Goal: Task Accomplishment & Management: Complete application form

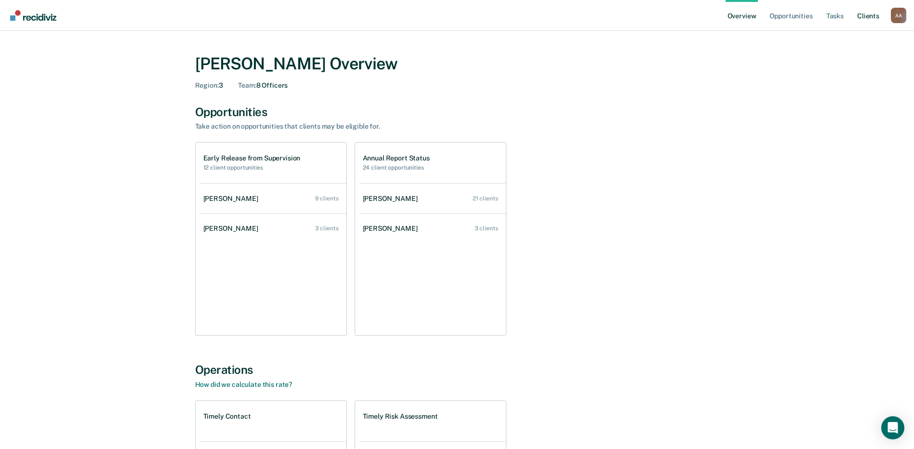
click at [860, 13] on link "Client s" at bounding box center [868, 15] width 26 height 31
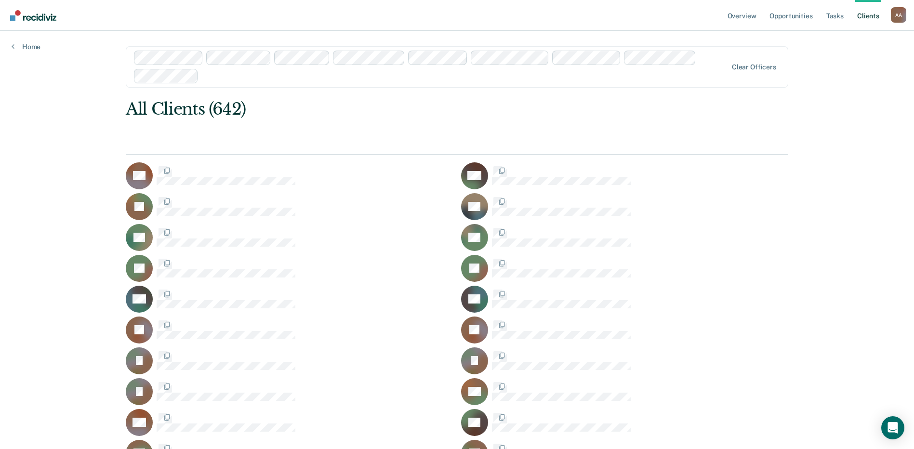
drag, startPoint x: 772, startPoint y: 67, endPoint x: 361, endPoint y: 72, distance: 410.2
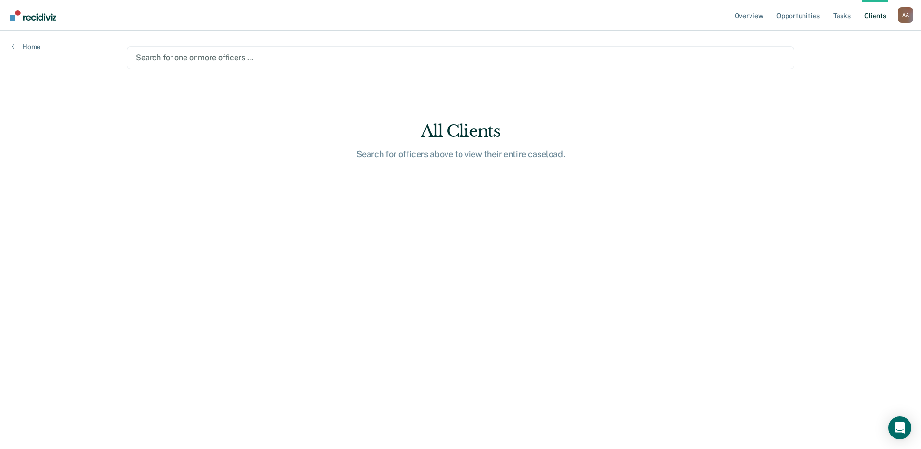
click at [221, 63] on div at bounding box center [461, 57] width 650 height 11
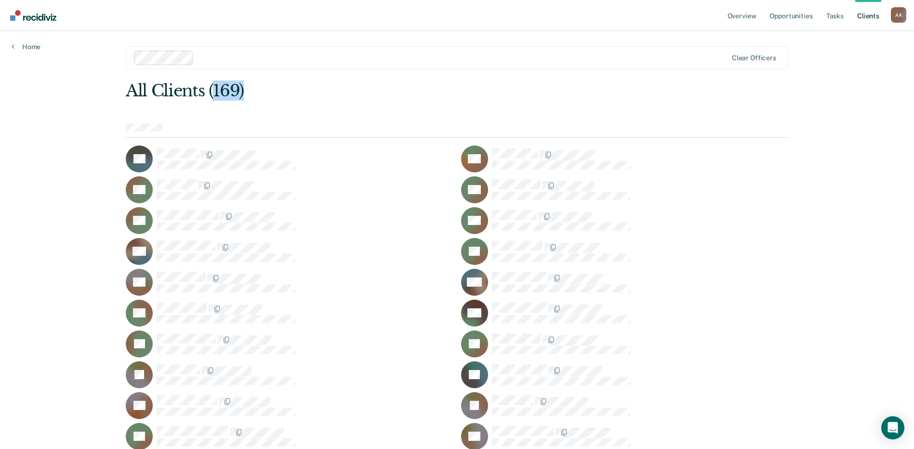
drag, startPoint x: 211, startPoint y: 92, endPoint x: 361, endPoint y: 86, distance: 150.0
click at [361, 86] on div "All Clients (169)" at bounding box center [391, 91] width 530 height 20
drag, startPoint x: 361, startPoint y: 86, endPoint x: 371, endPoint y: 103, distance: 20.1
click at [369, 131] on div at bounding box center [457, 131] width 663 height 14
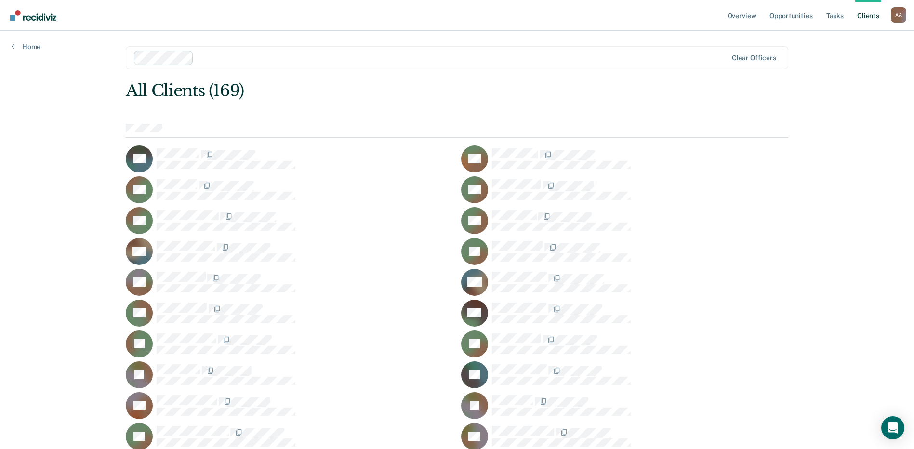
click at [839, 8] on link "Tasks" at bounding box center [835, 15] width 21 height 31
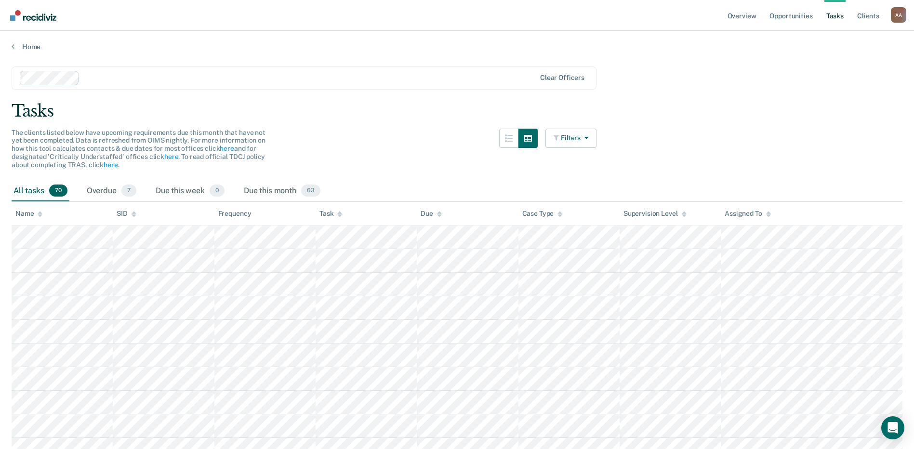
click at [104, 191] on div "Overdue 7" at bounding box center [111, 191] width 53 height 21
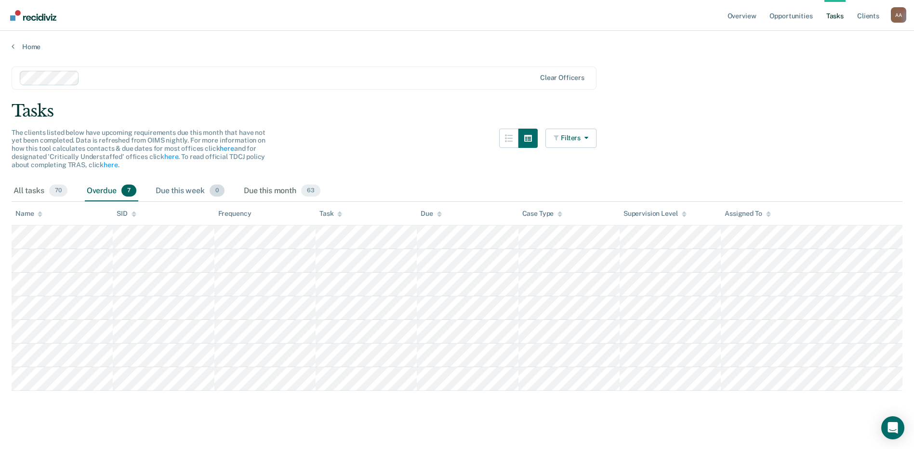
click at [186, 188] on div "Due this week 0" at bounding box center [190, 191] width 73 height 21
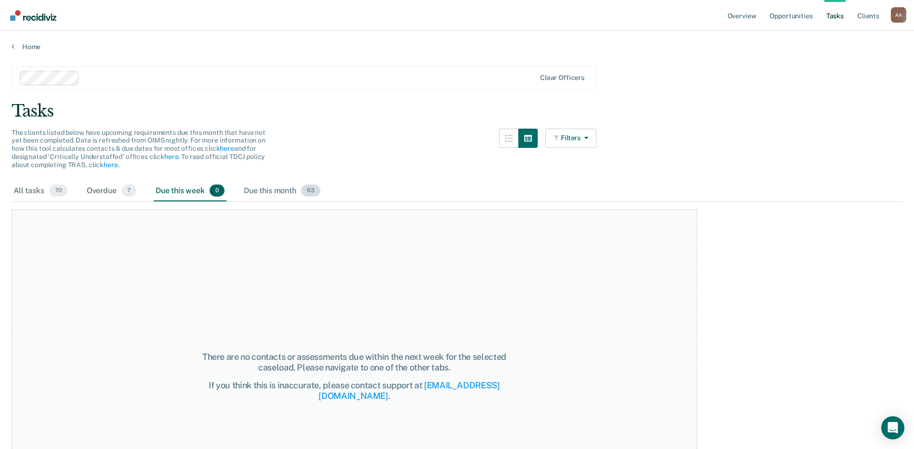
click at [273, 189] on div "Due this month 63" at bounding box center [282, 191] width 80 height 21
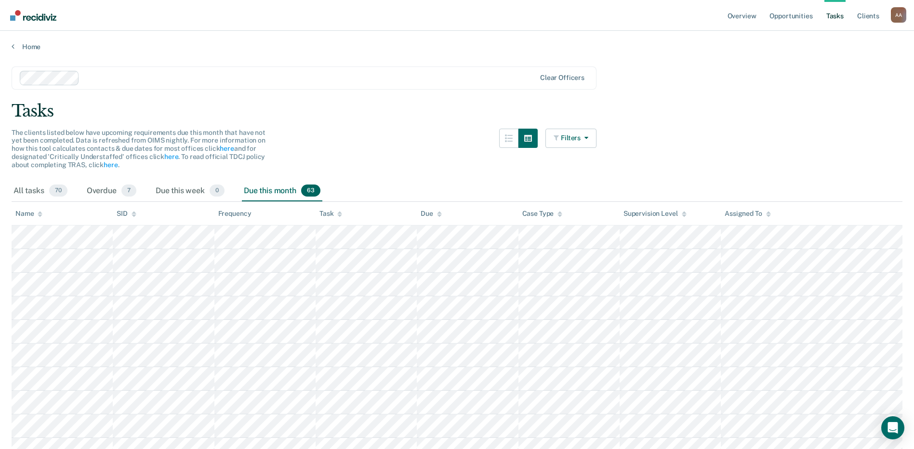
click at [370, 148] on div "The clients listed below have upcoming requirements due this month that have no…" at bounding box center [304, 155] width 585 height 52
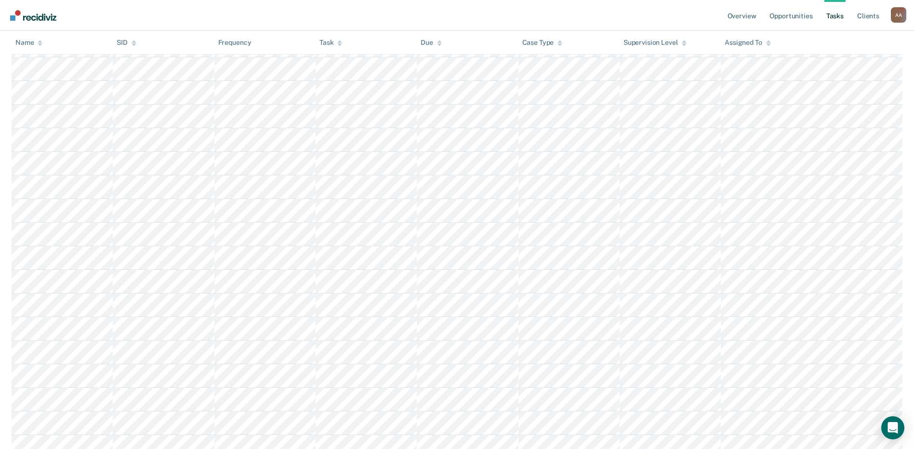
scroll to position [917, 0]
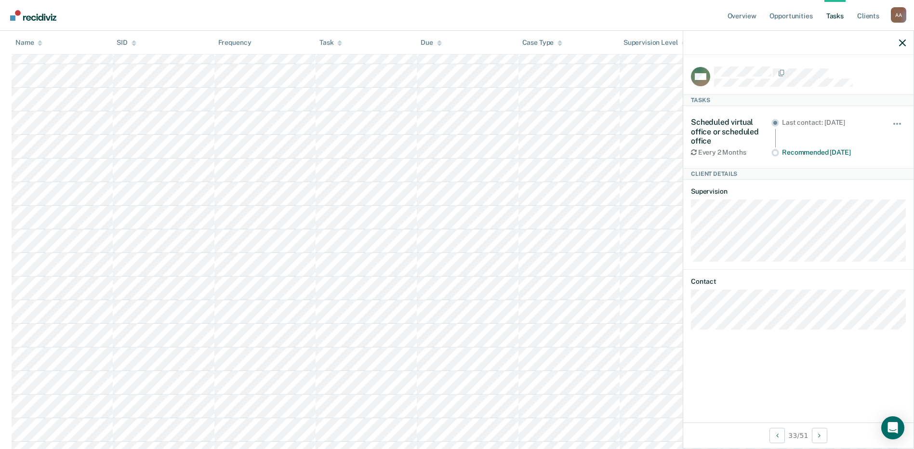
click at [902, 37] on div at bounding box center [798, 43] width 230 height 24
click at [905, 41] on icon "button" at bounding box center [902, 43] width 7 height 7
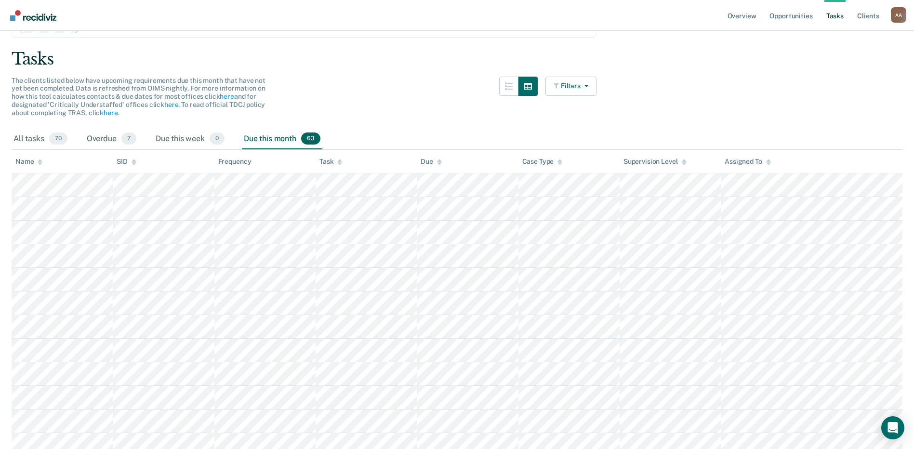
scroll to position [0, 0]
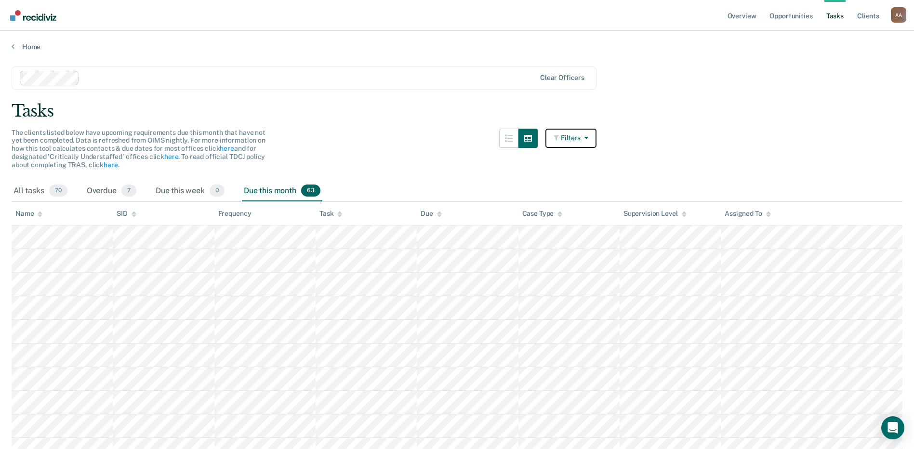
click at [595, 146] on button "Filters" at bounding box center [571, 138] width 51 height 19
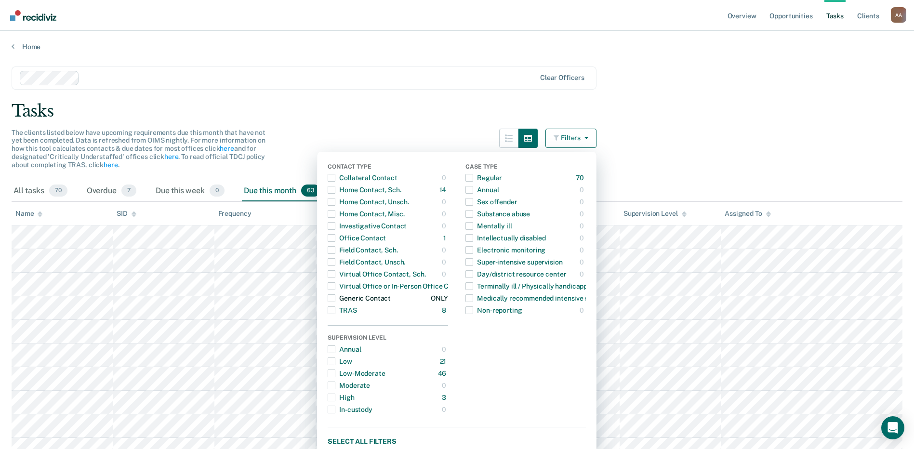
click at [334, 297] on span "button" at bounding box center [332, 298] width 8 height 8
click at [335, 289] on span "button" at bounding box center [332, 286] width 8 height 8
click at [335, 232] on div "button" at bounding box center [332, 237] width 8 height 15
click at [335, 187] on span "button" at bounding box center [332, 190] width 8 height 8
drag, startPoint x: 599, startPoint y: 132, endPoint x: 591, endPoint y: 140, distance: 11.6
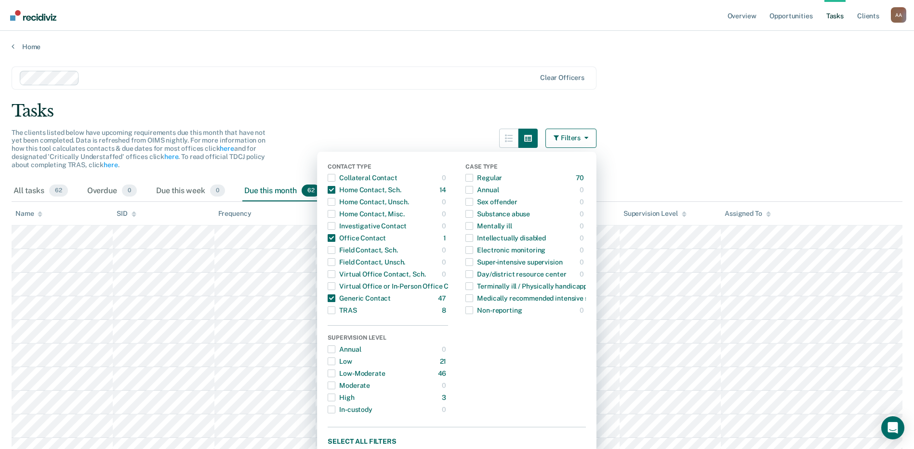
click at [591, 140] on button "Filters" at bounding box center [571, 138] width 51 height 19
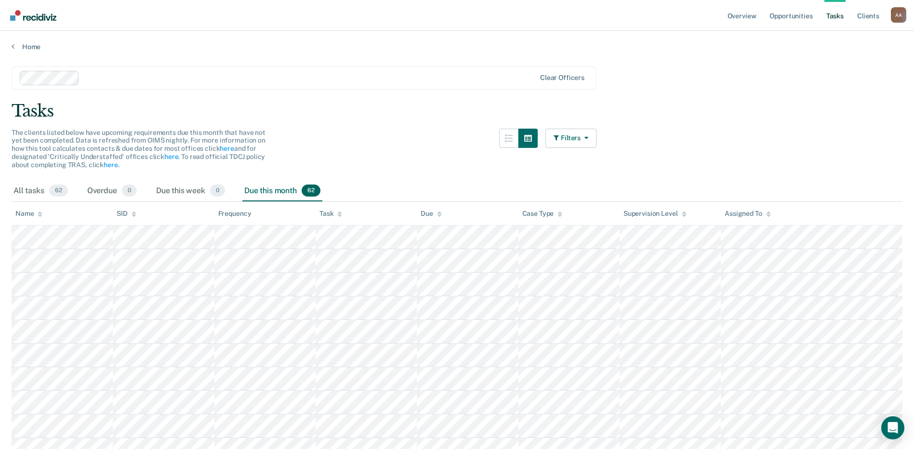
click at [669, 114] on div "Tasks" at bounding box center [457, 111] width 891 height 20
click at [668, 118] on div "Tasks" at bounding box center [457, 111] width 891 height 20
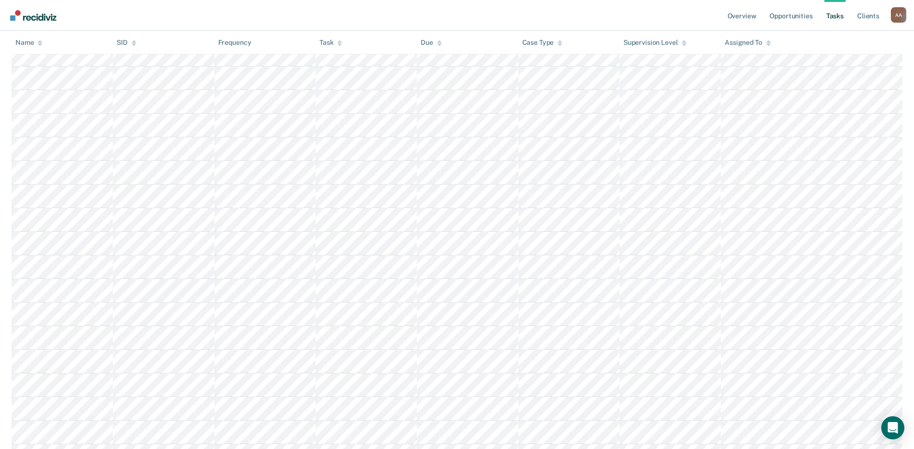
scroll to position [1279, 0]
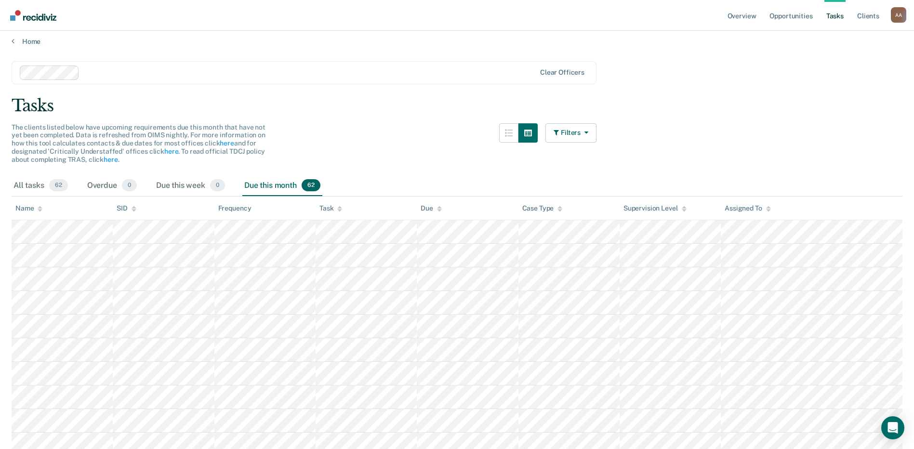
scroll to position [0, 0]
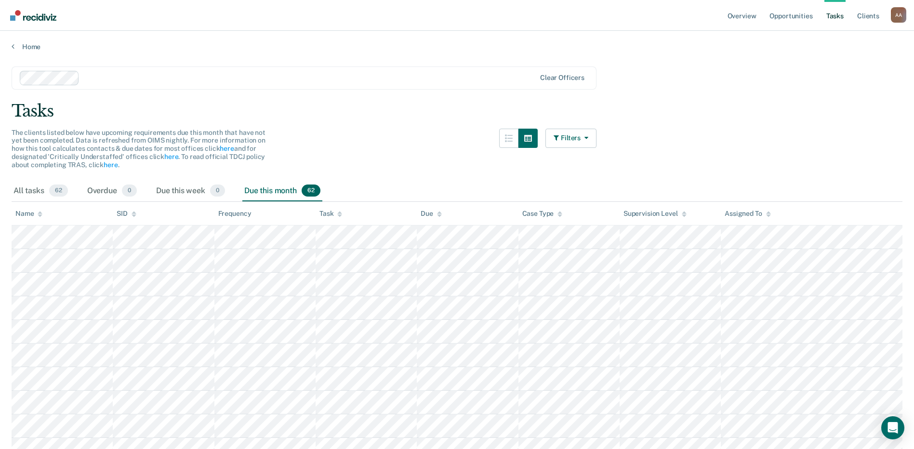
drag, startPoint x: 412, startPoint y: 167, endPoint x: 411, endPoint y: 172, distance: 4.9
click at [412, 168] on div "The clients listed below have upcoming requirements due this month that have no…" at bounding box center [304, 155] width 585 height 52
click at [410, 173] on div "The clients listed below have upcoming requirements due this month that have no…" at bounding box center [304, 155] width 585 height 52
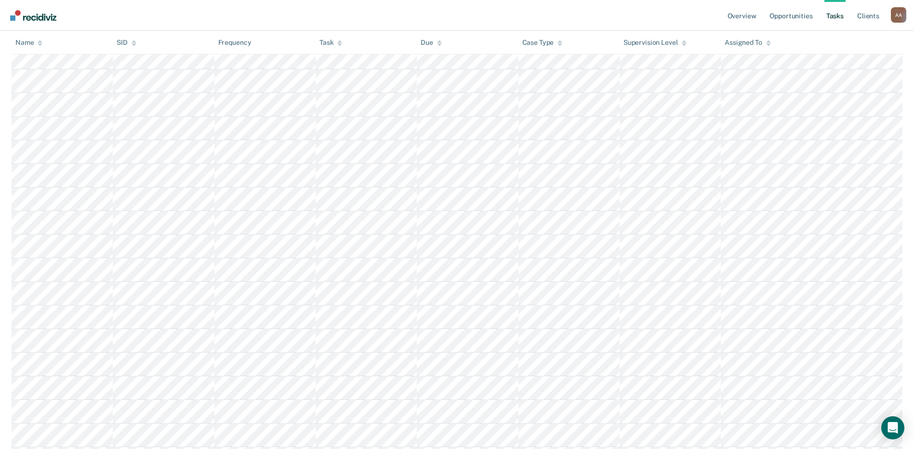
scroll to position [1279, 0]
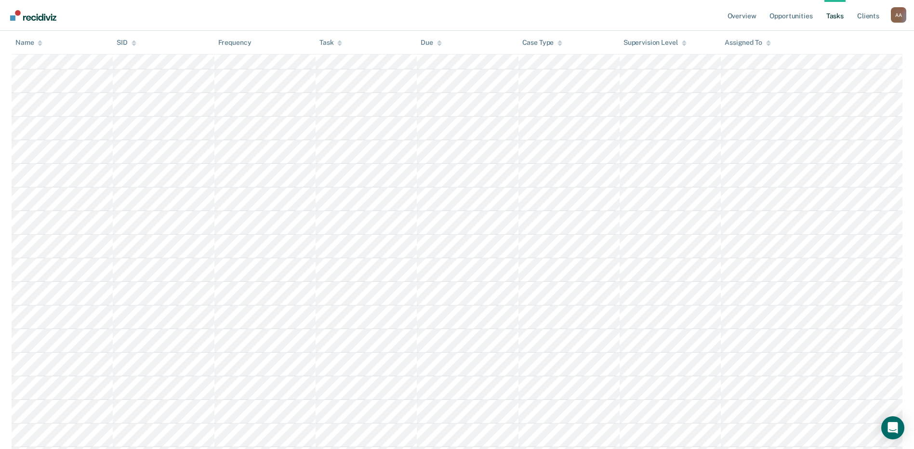
scroll to position [0, 0]
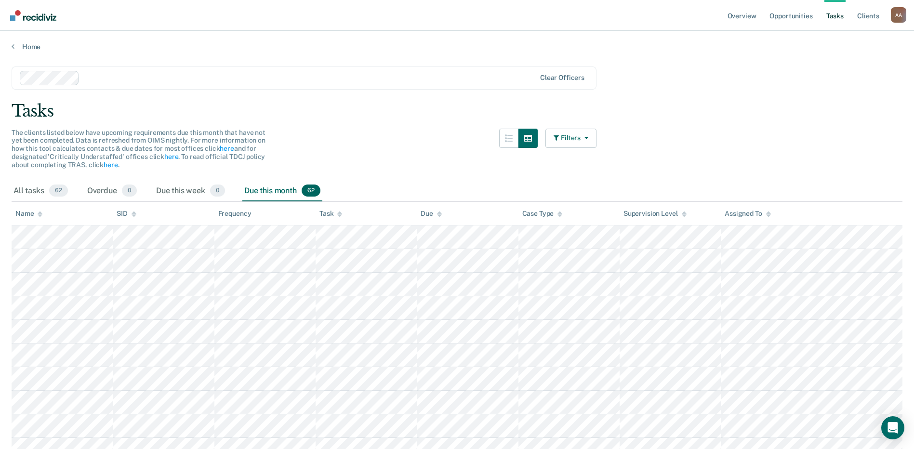
click at [405, 151] on div "The clients listed below have upcoming requirements due this month that have no…" at bounding box center [304, 155] width 585 height 52
click at [397, 141] on div "The clients listed below have upcoming requirements due this month that have no…" at bounding box center [304, 155] width 585 height 52
click at [396, 131] on div "The clients listed below have upcoming requirements due this month that have no…" at bounding box center [304, 155] width 585 height 52
click at [390, 140] on div "The clients listed below have upcoming requirements due this month that have no…" at bounding box center [304, 155] width 585 height 52
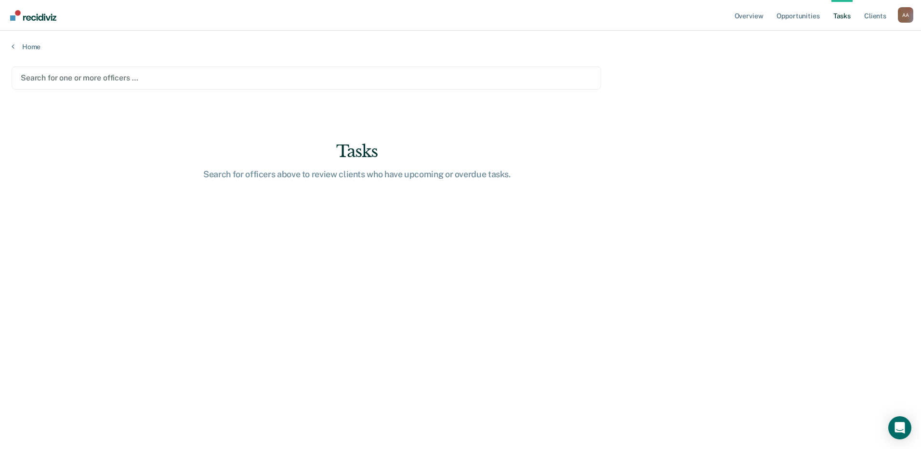
click at [782, 106] on main "Search for one or more officers … Tasks Search for officers above to review cli…" at bounding box center [460, 248] width 921 height 395
click at [20, 36] on div "Home" at bounding box center [460, 41] width 921 height 20
click at [25, 45] on link "Home" at bounding box center [461, 46] width 898 height 9
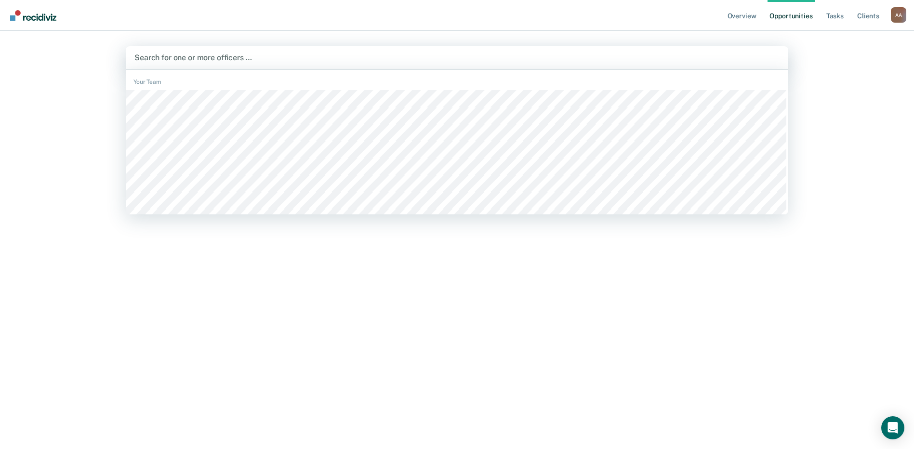
click at [747, 61] on div at bounding box center [456, 57] width 645 height 11
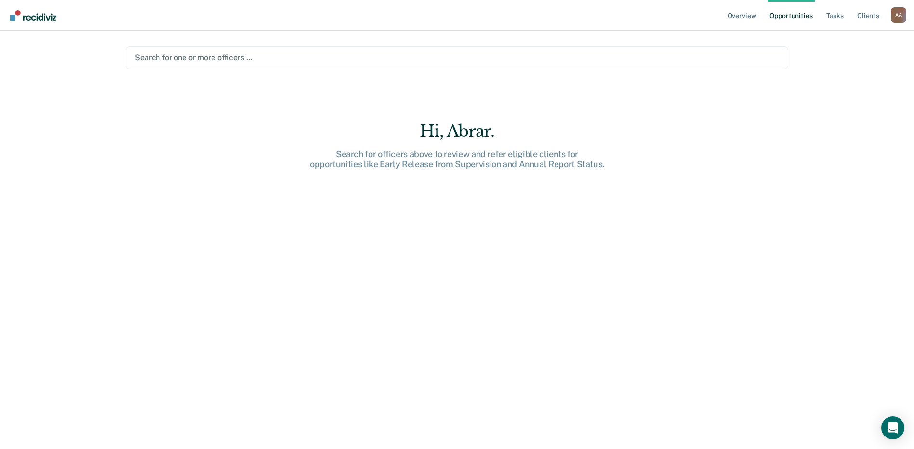
click at [831, 81] on div "Overview Opportunities Tasks Client s Abrar Ahmed A A Profile How it works Log …" at bounding box center [457, 224] width 914 height 449
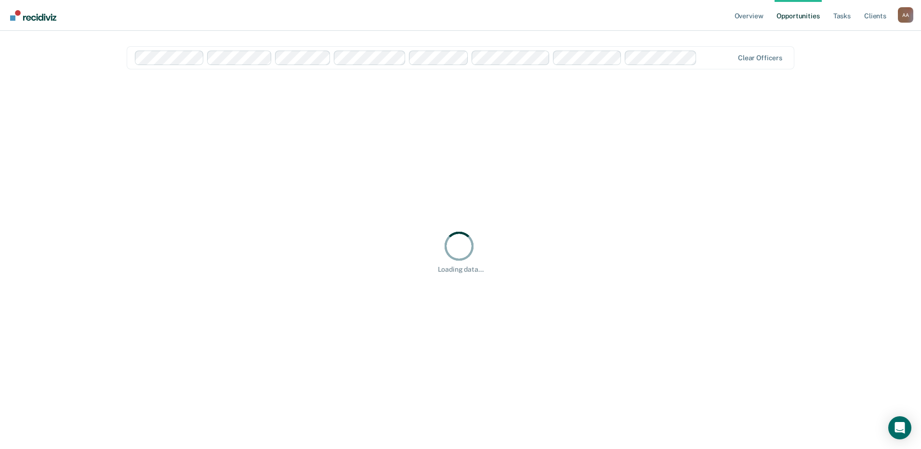
click at [853, 107] on div "Overview Opportunities Tasks Client s Abrar Ahmed A A Profile How it works Log …" at bounding box center [460, 224] width 921 height 449
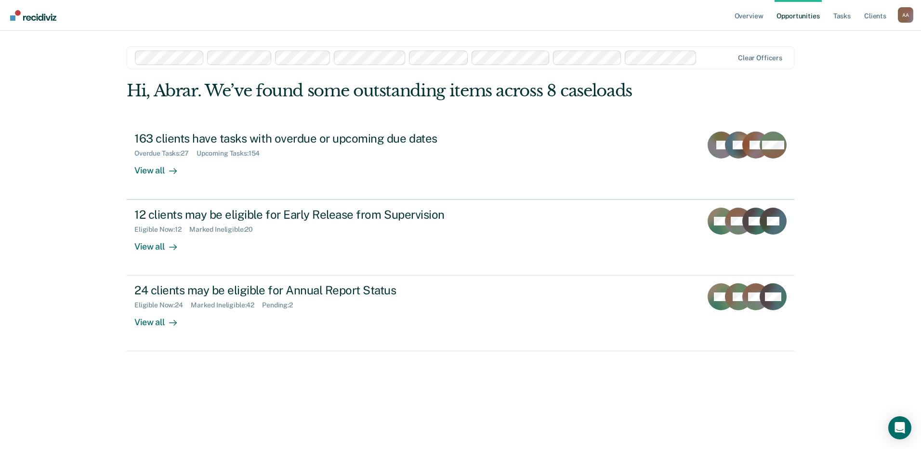
click at [840, 76] on div "Overview Opportunities Tasks Client s Abrar Ahmed A A Profile How it works Log …" at bounding box center [460, 224] width 921 height 449
click at [840, 142] on div "Overview Opportunities Tasks Client s Abrar Ahmed A A Profile How it works Log …" at bounding box center [460, 224] width 921 height 449
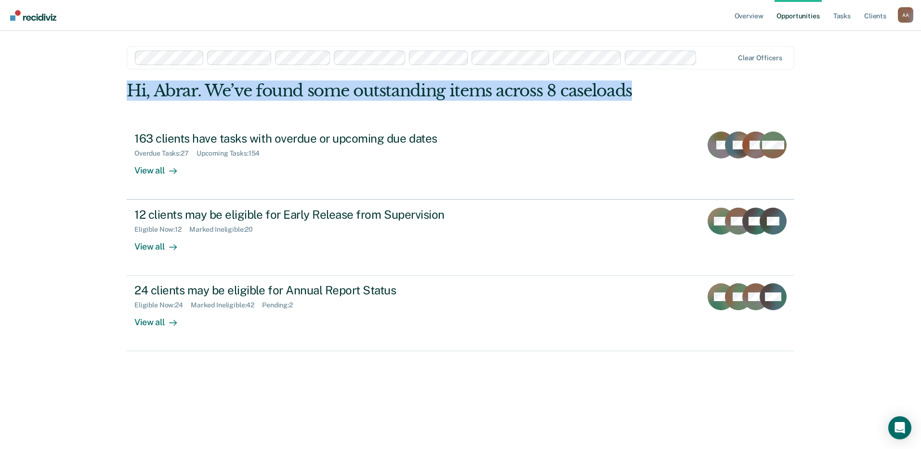
drag, startPoint x: 809, startPoint y: 33, endPoint x: 842, endPoint y: 94, distance: 69.7
click at [842, 94] on div "Overview Opportunities Tasks Client s Abrar Ahmed A A Profile How it works Log …" at bounding box center [460, 224] width 921 height 449
drag, startPoint x: 842, startPoint y: 94, endPoint x: 826, endPoint y: 59, distance: 38.4
click at [826, 59] on div "Overview Opportunities Tasks Client s Abrar Ahmed A A Profile How it works Log …" at bounding box center [460, 224] width 921 height 449
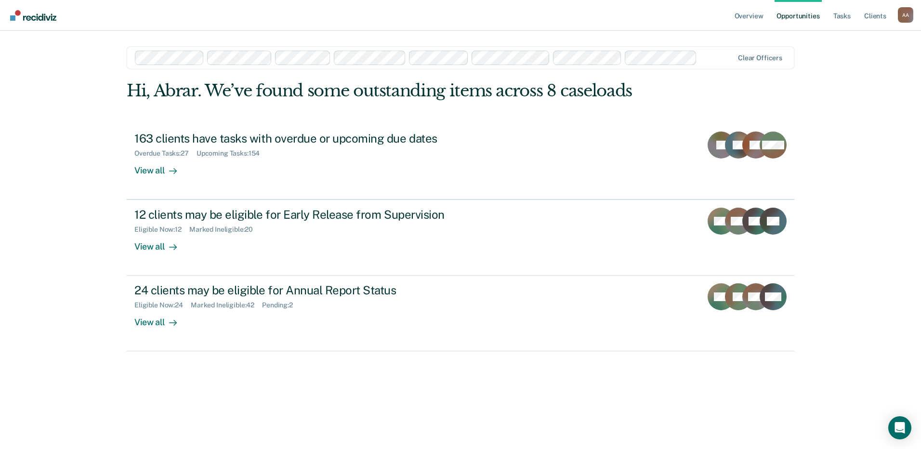
click at [799, 15] on link "Opportunities" at bounding box center [798, 15] width 47 height 31
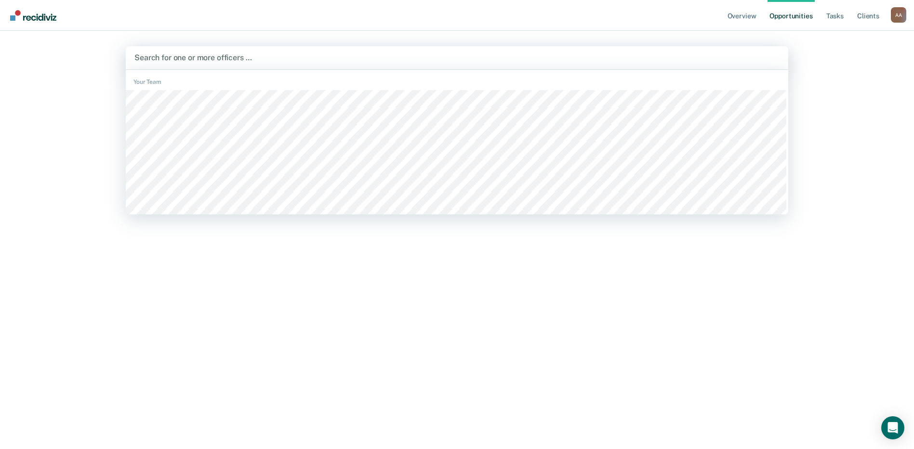
click at [176, 54] on div at bounding box center [456, 57] width 645 height 11
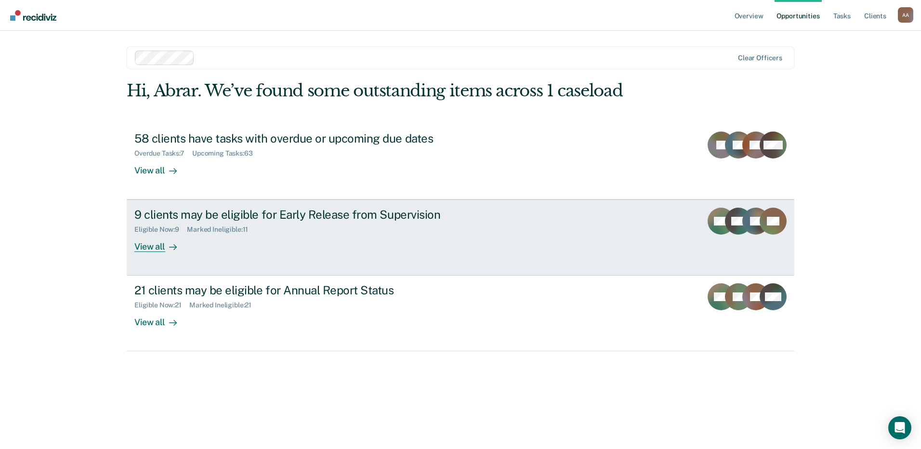
click at [149, 252] on div "View all" at bounding box center [161, 243] width 54 height 19
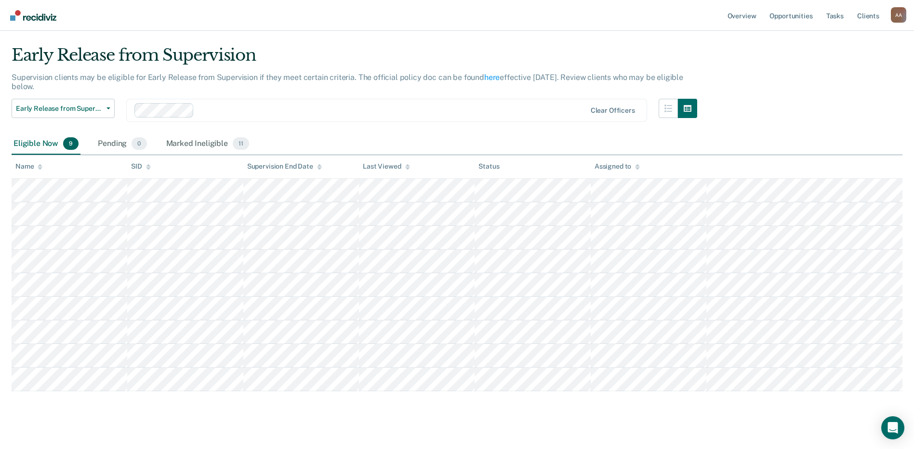
scroll to position [33, 0]
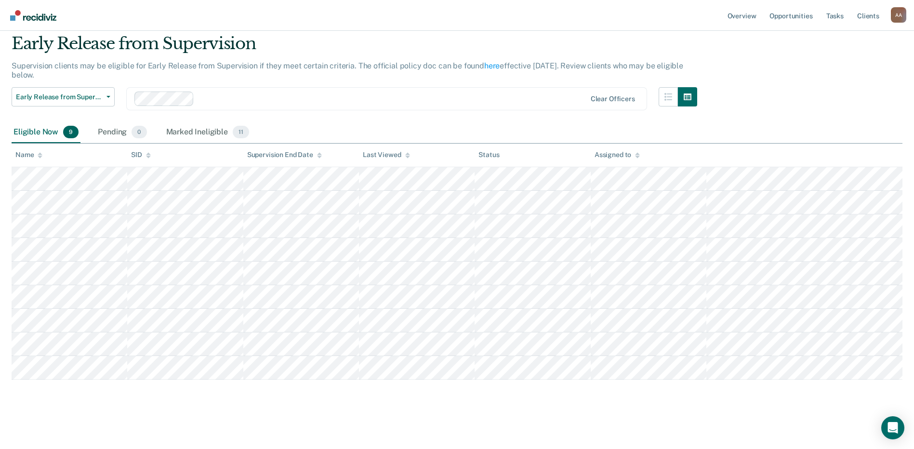
click at [146, 155] on div "SID" at bounding box center [141, 155] width 20 height 8
click at [95, 426] on main "Early Release from Supervision Supervision clients may be eligible for Early Re…" at bounding box center [457, 232] width 914 height 428
click at [326, 127] on div "Eligible Now 9 Pending 0 Marked Ineligible 11" at bounding box center [457, 133] width 891 height 22
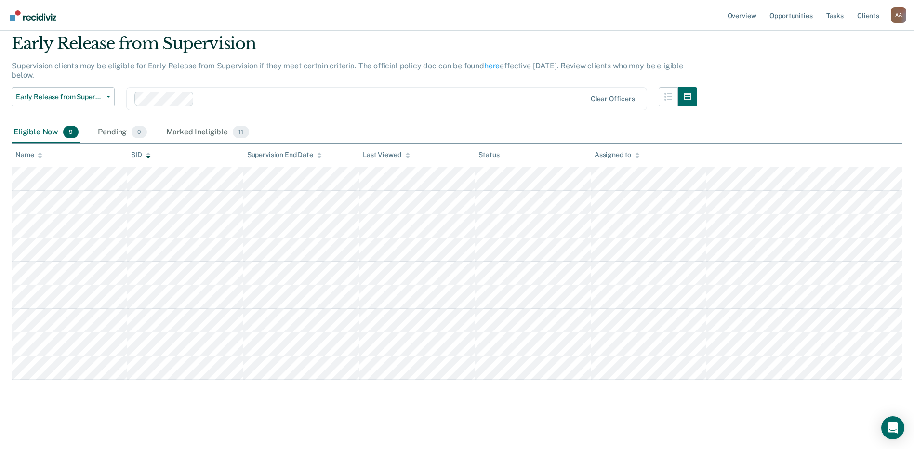
click at [335, 123] on div "Eligible Now 9 Pending 0 Marked Ineligible 11" at bounding box center [457, 133] width 891 height 22
click at [305, 120] on div "Early Release from Supervision Supervision clients may be eligible for Early Re…" at bounding box center [457, 205] width 891 height 343
drag, startPoint x: 305, startPoint y: 120, endPoint x: 296, endPoint y: 124, distance: 9.3
click at [296, 124] on div "Eligible Now 9 Pending 0 Marked Ineligible 11" at bounding box center [457, 133] width 891 height 22
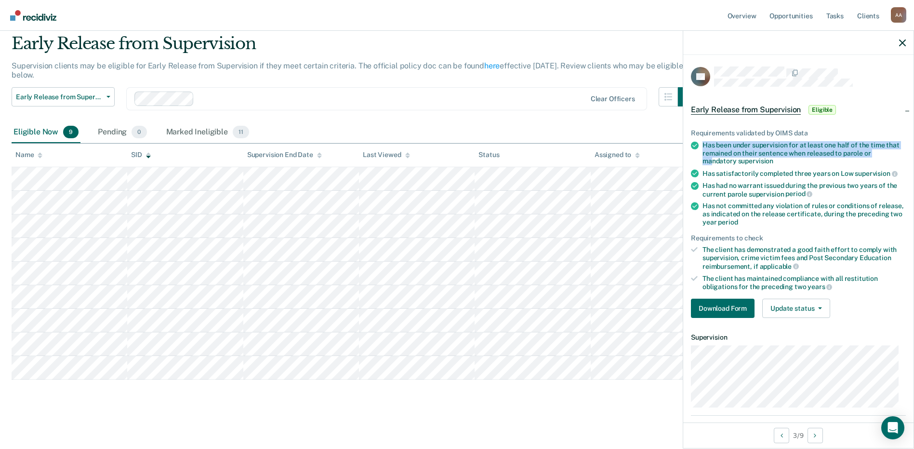
drag, startPoint x: 703, startPoint y: 146, endPoint x: 712, endPoint y: 166, distance: 22.0
click at [712, 166] on ul "Requirements validated by OIMS data Has been under supervision for at least one…" at bounding box center [798, 210] width 215 height 162
click at [728, 305] on button "Download Form" at bounding box center [723, 308] width 64 height 19
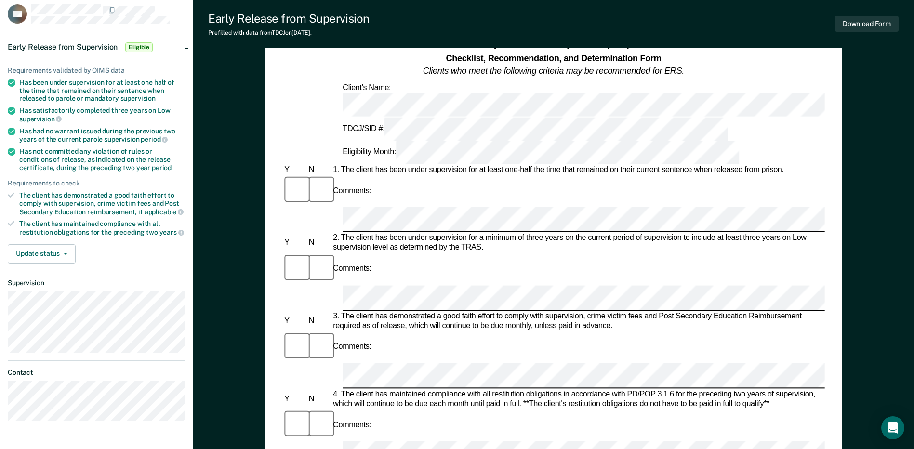
scroll to position [48, 0]
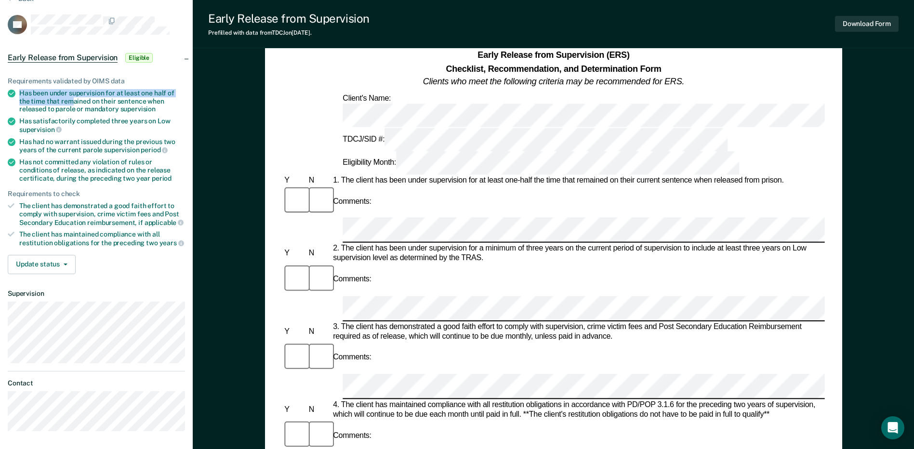
drag, startPoint x: 24, startPoint y: 96, endPoint x: 70, endPoint y: 101, distance: 46.5
click at [70, 101] on div "Has been under supervision for at least one half of the time that remained on t…" at bounding box center [102, 101] width 166 height 24
drag, startPoint x: 70, startPoint y: 101, endPoint x: 82, endPoint y: 121, distance: 23.4
click at [82, 121] on ul "Requirements validated by OIMS data Has been under supervision for at least one…" at bounding box center [96, 162] width 177 height 170
drag, startPoint x: 82, startPoint y: 121, endPoint x: 83, endPoint y: 150, distance: 29.4
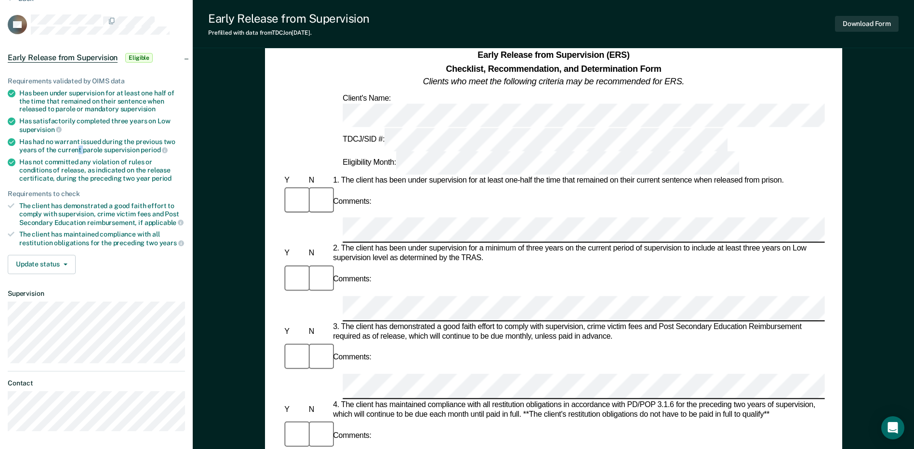
click at [83, 150] on div "Has had no warrant issued during the previous two years of the current parole s…" at bounding box center [102, 146] width 166 height 16
drag, startPoint x: 83, startPoint y: 150, endPoint x: 72, endPoint y: 172, distance: 23.7
click at [72, 172] on div "Has not committed any violation of rules or conditions of release, as indicated…" at bounding box center [102, 170] width 166 height 24
drag, startPoint x: 24, startPoint y: 208, endPoint x: 48, endPoint y: 215, distance: 25.0
click at [48, 215] on div "The client has demonstrated a good faith effort to comply with supervision, cri…" at bounding box center [102, 214] width 166 height 25
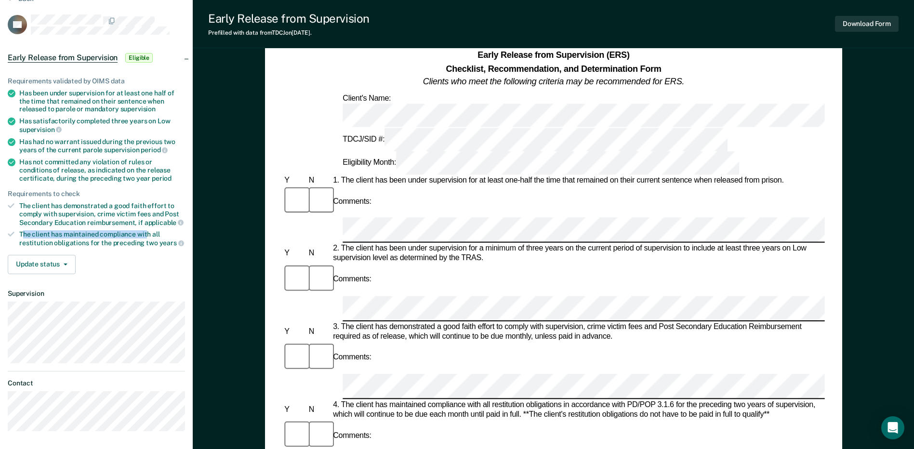
drag, startPoint x: 24, startPoint y: 235, endPoint x: 147, endPoint y: 233, distance: 123.4
click at [147, 233] on div "The client has maintained compliance with all restitution obligations for the p…" at bounding box center [102, 238] width 166 height 16
drag, startPoint x: 147, startPoint y: 233, endPoint x: 157, endPoint y: 247, distance: 16.3
click at [157, 247] on div "Requirements validated by OIMS data Has been under supervision for at least one…" at bounding box center [96, 172] width 193 height 220
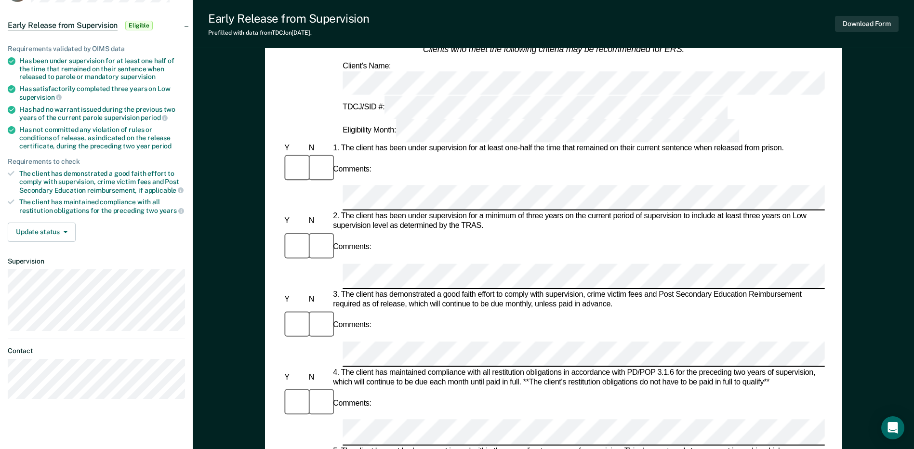
scroll to position [96, 0]
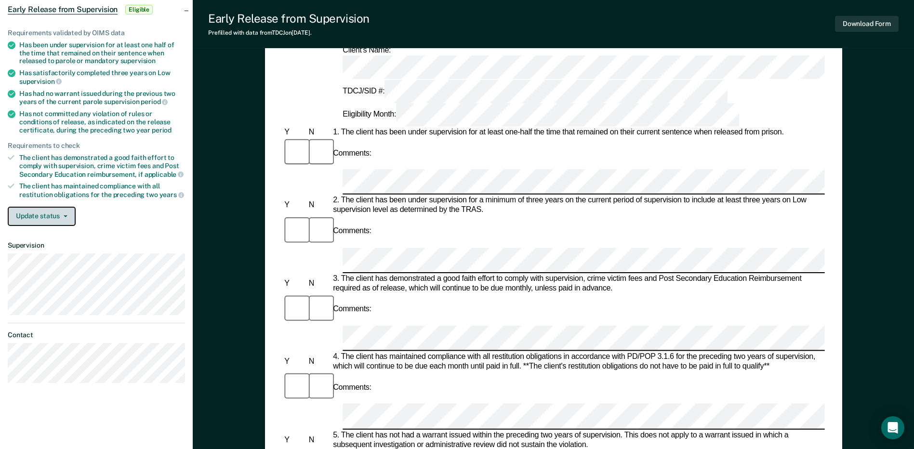
click at [59, 220] on button "Update status" at bounding box center [42, 216] width 68 height 19
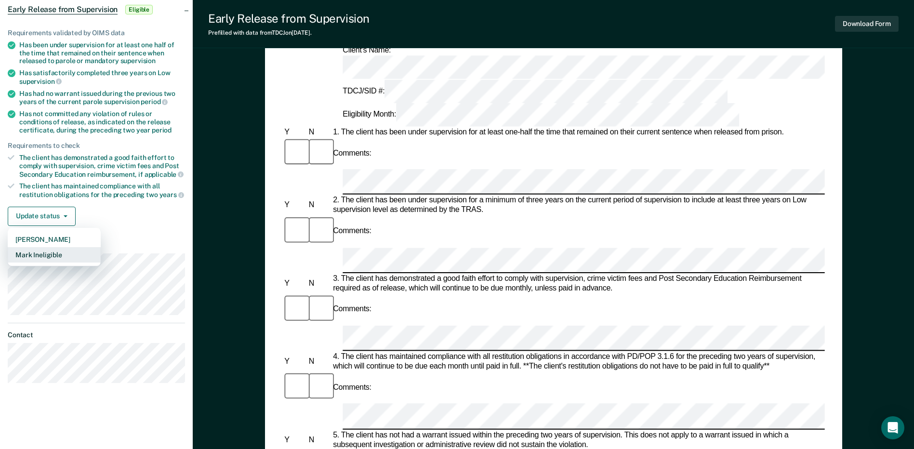
click at [47, 256] on button "Mark Ineligible" at bounding box center [54, 254] width 93 height 15
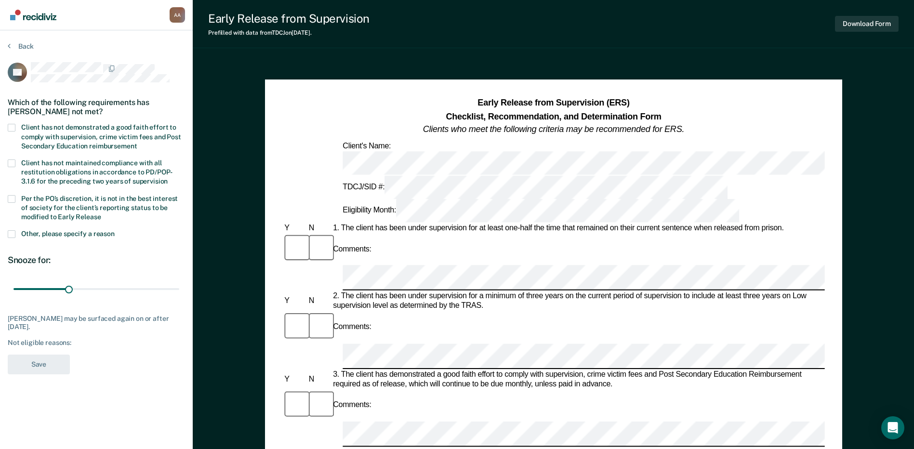
scroll to position [0, 0]
click at [13, 235] on span at bounding box center [12, 235] width 8 height 8
click at [115, 231] on input "Other, please specify a reason" at bounding box center [115, 231] width 0 height 0
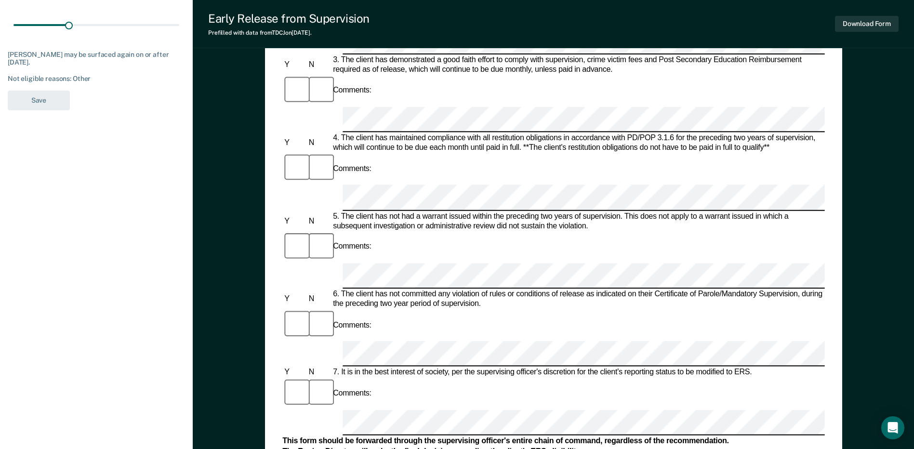
scroll to position [386, 0]
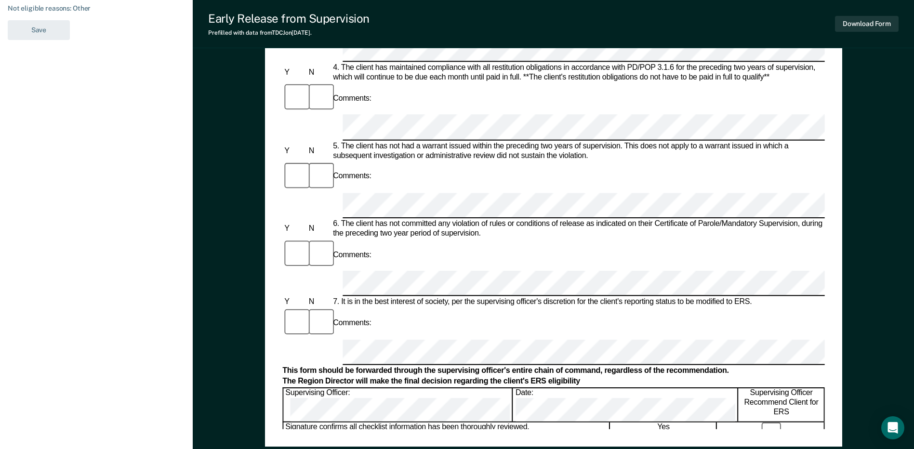
click at [460, 171] on form "Early Release from Supervision (ERS) Checklist, Recommendation, and Determinati…" at bounding box center [553, 282] width 542 height 1141
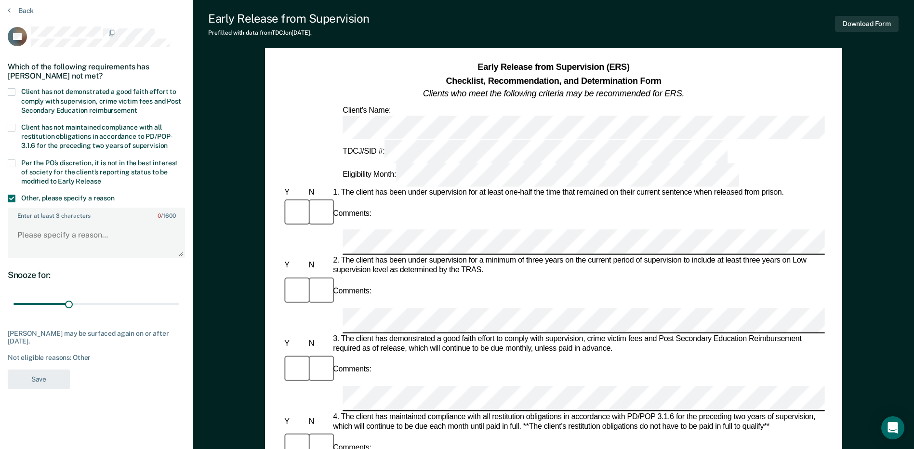
scroll to position [0, 0]
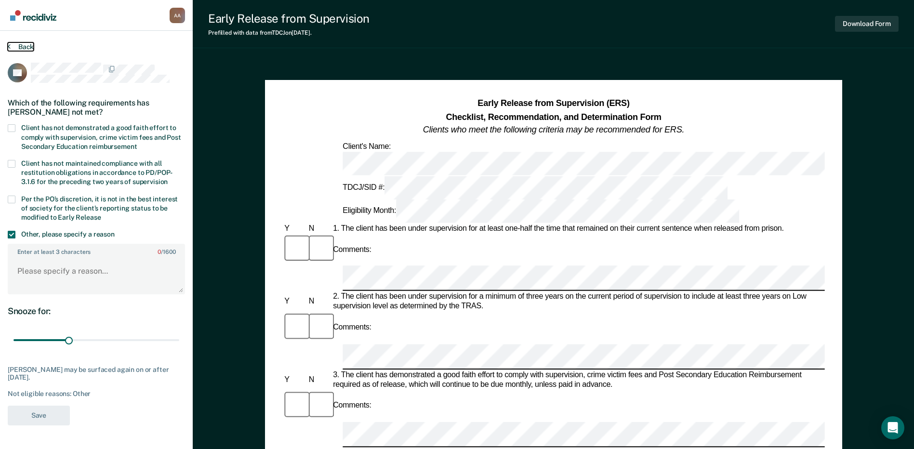
click at [33, 48] on button "Back" at bounding box center [21, 46] width 26 height 9
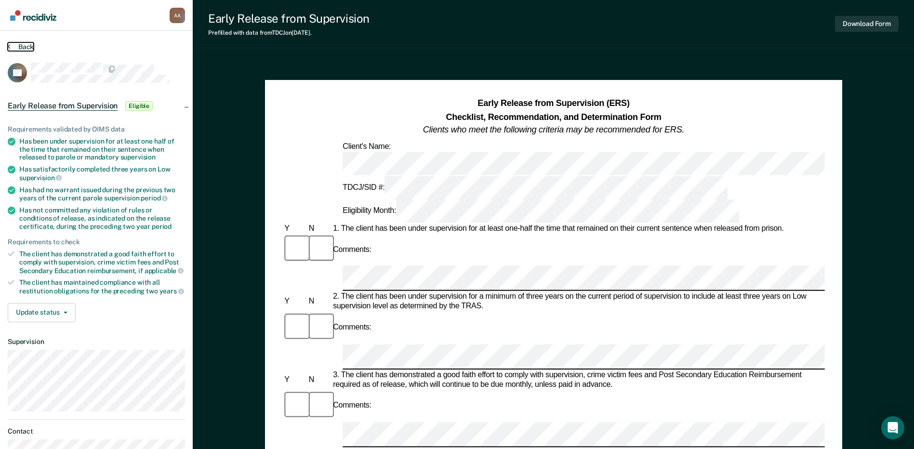
click at [19, 45] on button "Back" at bounding box center [21, 46] width 26 height 9
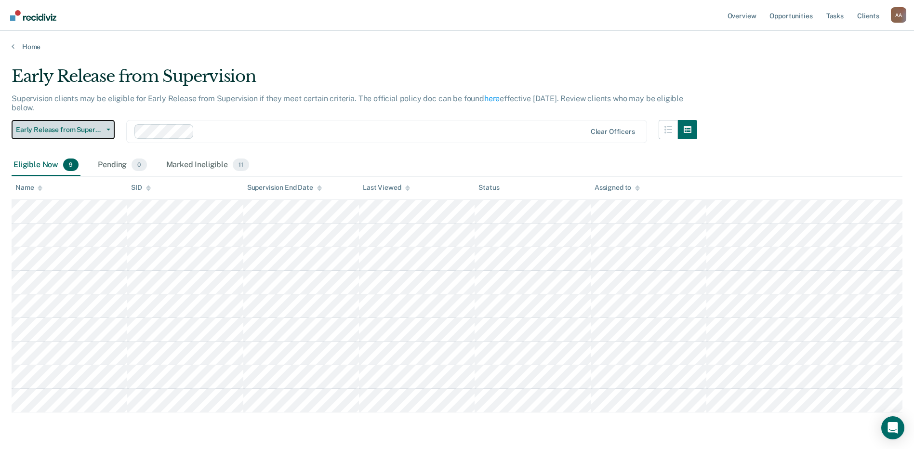
click at [70, 132] on span "Early Release from Supervision" at bounding box center [59, 130] width 87 height 8
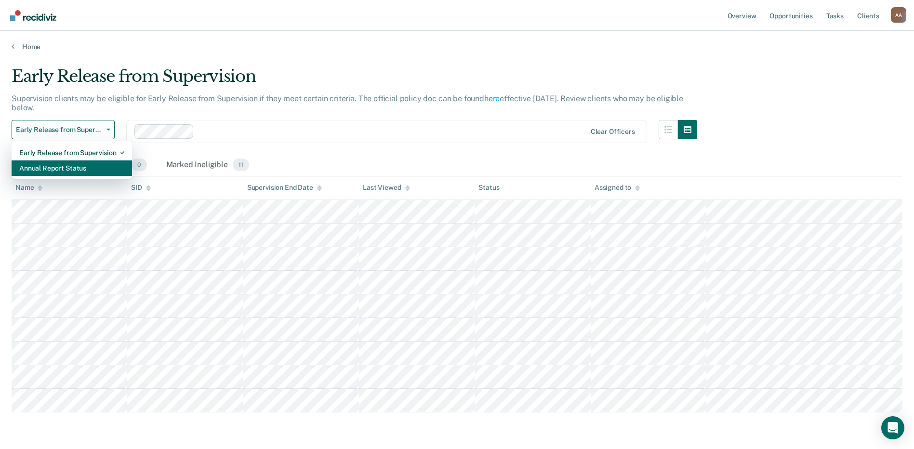
click at [70, 169] on div "Annual Report Status" at bounding box center [71, 167] width 105 height 15
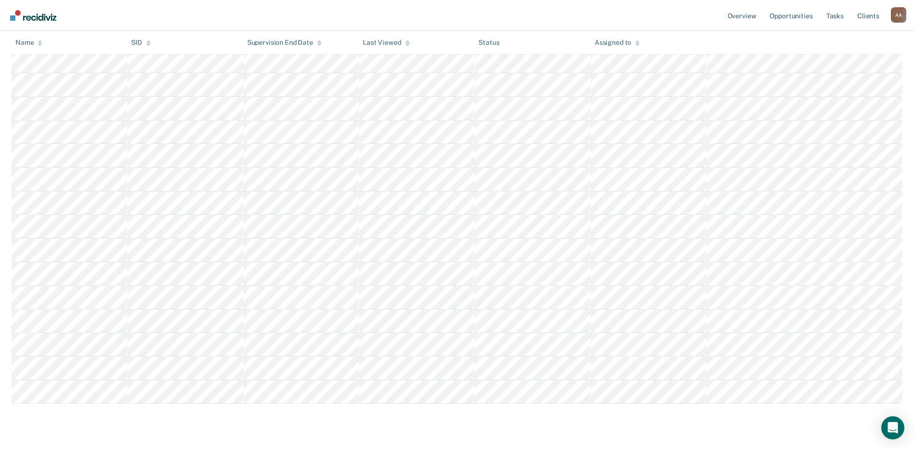
scroll to position [307, 0]
click at [472, 413] on main "Annual Report Status Supervision clients may be eligible for Annual Report Stat…" at bounding box center [457, 96] width 914 height 702
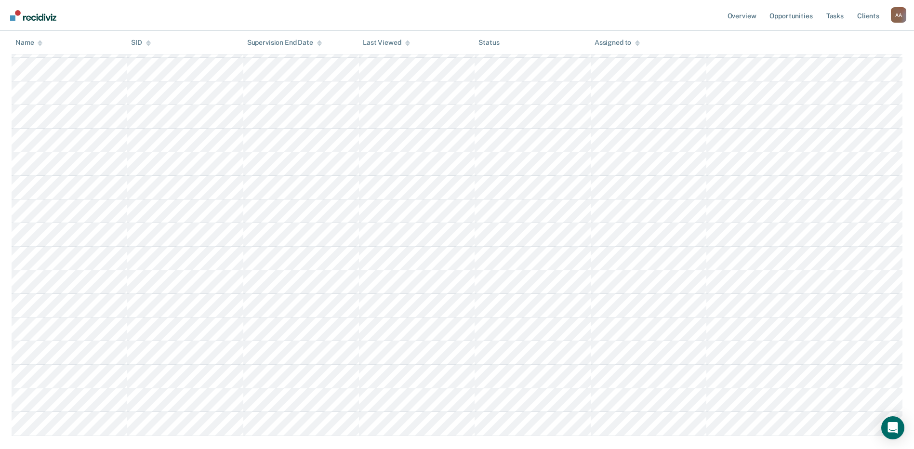
scroll to position [162, 0]
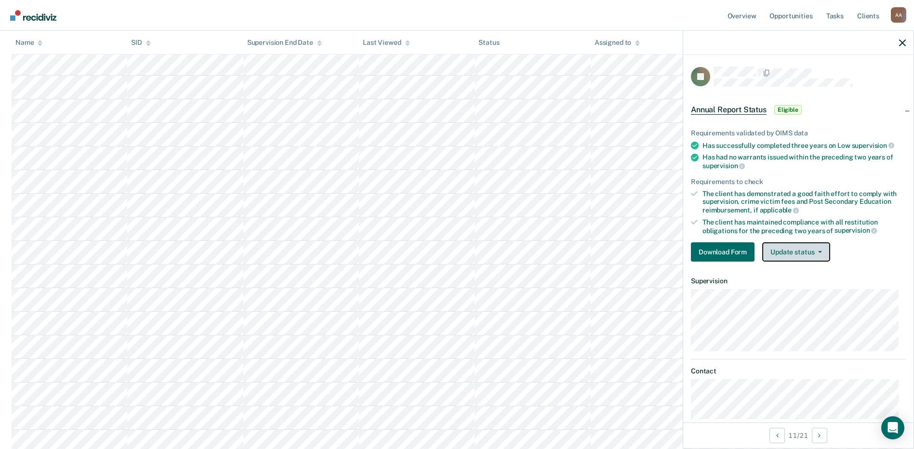
click at [820, 251] on icon "button" at bounding box center [820, 252] width 4 height 2
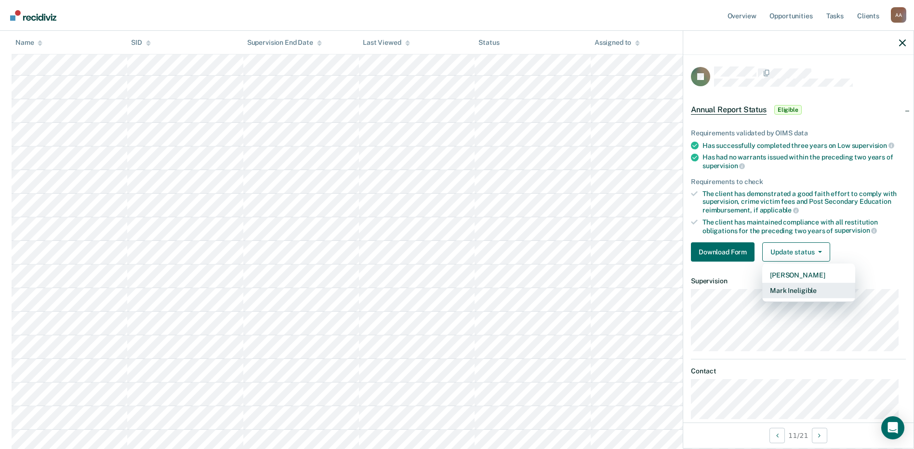
click at [802, 290] on button "Mark Ineligible" at bounding box center [808, 290] width 93 height 15
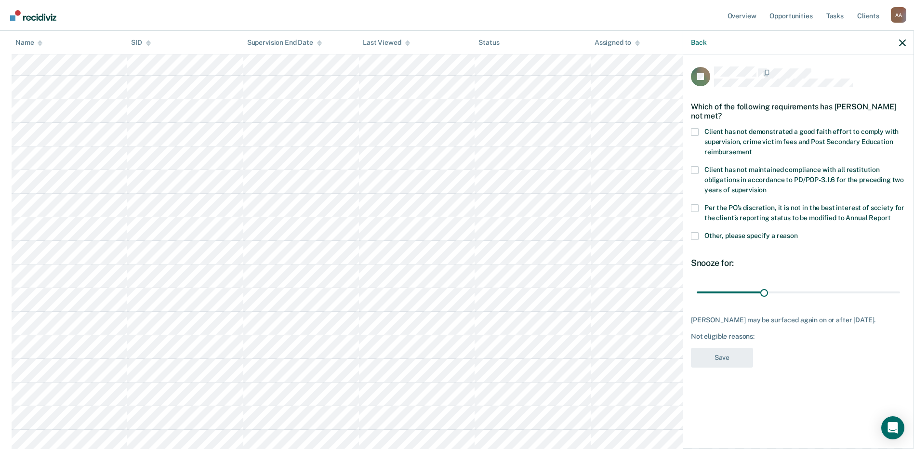
click at [699, 135] on label "Client has not demonstrated a good faith effort to comply with supervision, cri…" at bounding box center [798, 143] width 215 height 30
click at [752, 148] on input "Client has not demonstrated a good faith effort to comply with supervision, cri…" at bounding box center [752, 148] width 0 height 0
drag, startPoint x: 764, startPoint y: 292, endPoint x: 923, endPoint y: 303, distance: 159.0
click at [900, 301] on input "range" at bounding box center [798, 292] width 203 height 17
type input "90"
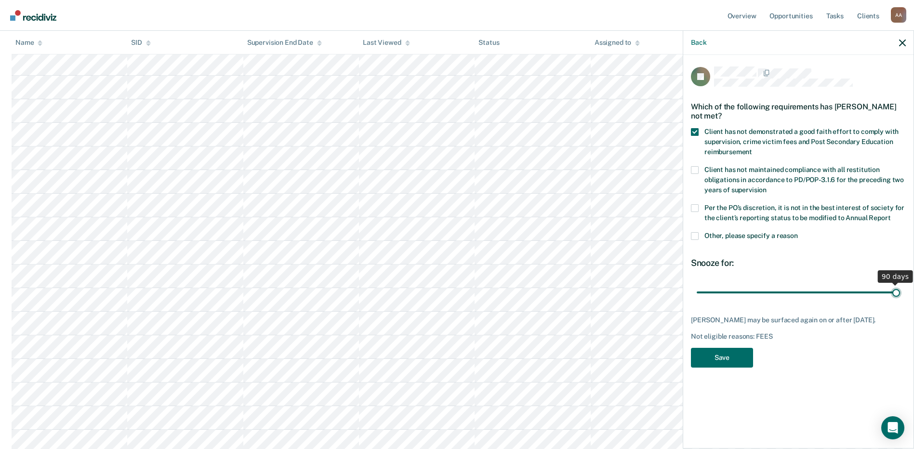
drag, startPoint x: 899, startPoint y: 289, endPoint x: 923, endPoint y: 305, distance: 28.9
click at [900, 301] on input "range" at bounding box center [798, 292] width 203 height 17
drag, startPoint x: 830, startPoint y: 322, endPoint x: 900, endPoint y: 315, distance: 70.3
click at [900, 316] on div "John Darks may be surfaced again on or after December 25, 2025." at bounding box center [798, 320] width 215 height 8
drag, startPoint x: 900, startPoint y: 315, endPoint x: 854, endPoint y: 320, distance: 46.0
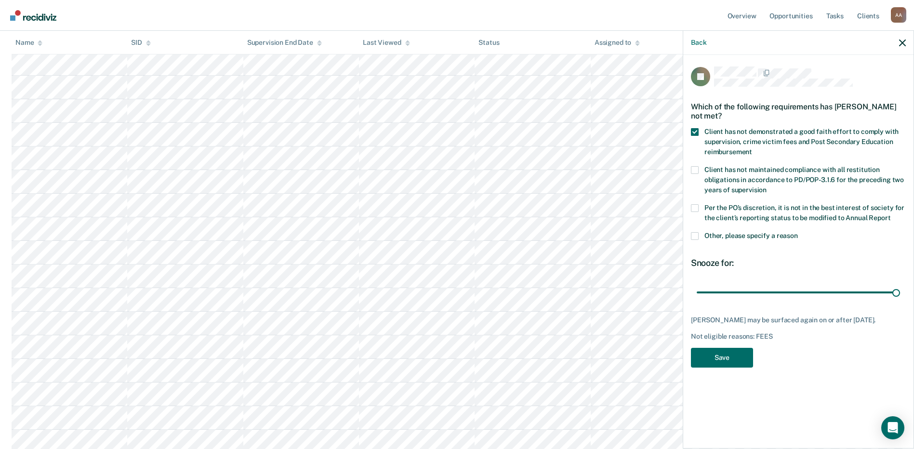
click at [854, 320] on div "John Darks may be surfaced again on or after December 25, 2025." at bounding box center [798, 320] width 215 height 8
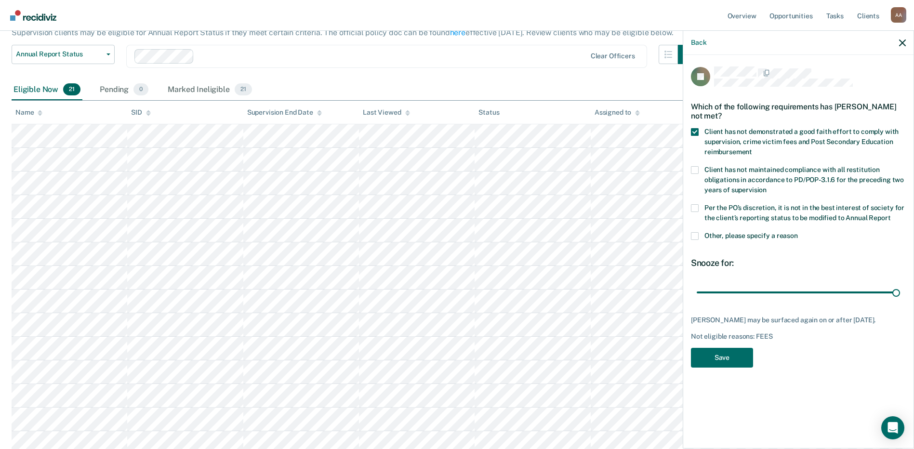
scroll to position [0, 0]
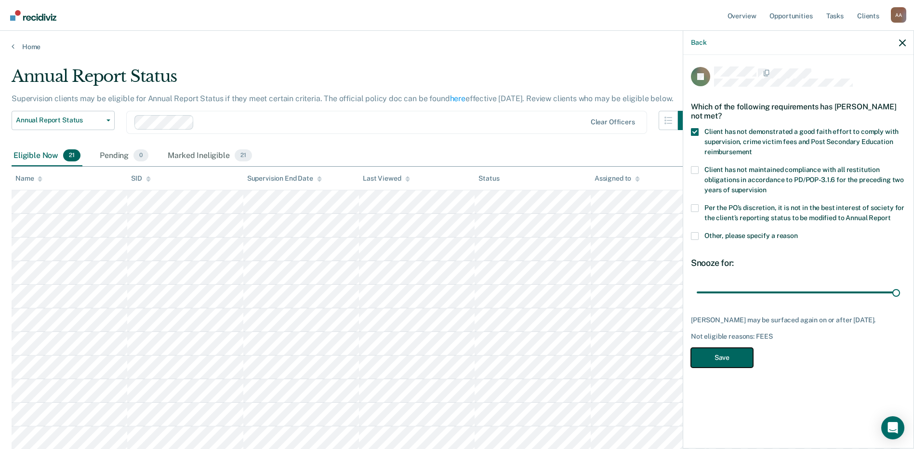
click at [713, 354] on button "Save" at bounding box center [722, 358] width 62 height 20
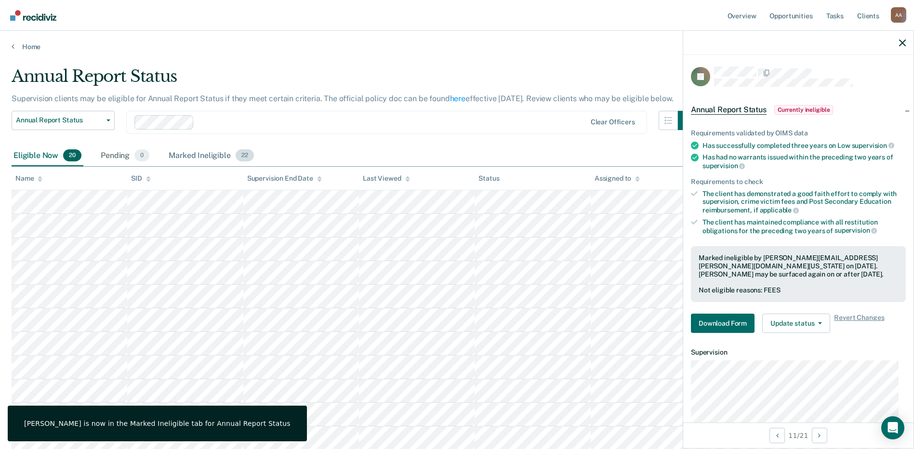
click at [208, 156] on div "Marked Ineligible 22" at bounding box center [211, 156] width 89 height 21
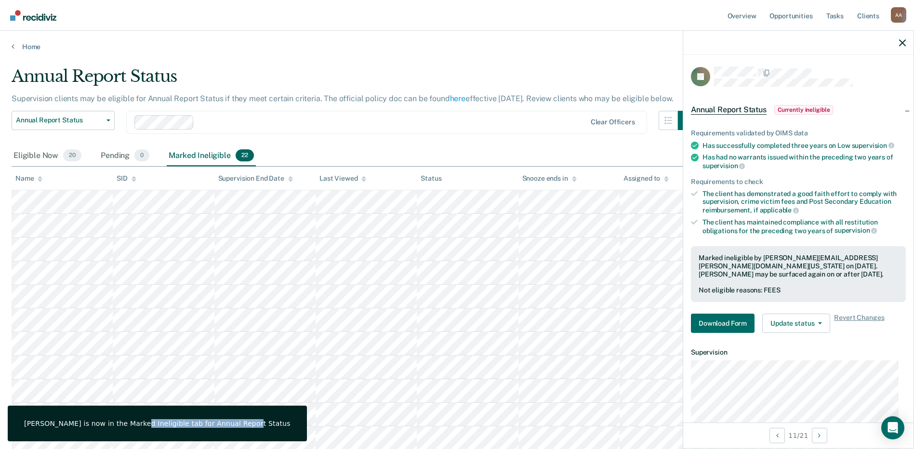
drag, startPoint x: 128, startPoint y: 427, endPoint x: 229, endPoint y: 426, distance: 101.2
click at [229, 426] on div "John Darks is now in the Marked Ineligible tab for Annual Report Status" at bounding box center [157, 423] width 267 height 9
click at [405, 150] on div "Eligible Now 20 Pending 0 Marked Ineligible 22" at bounding box center [457, 157] width 891 height 22
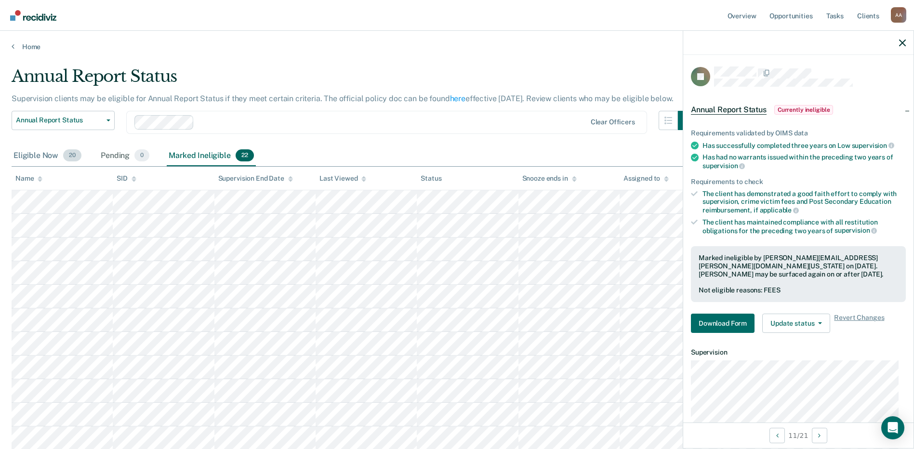
click at [56, 152] on div "Eligible Now 20" at bounding box center [48, 156] width 72 height 21
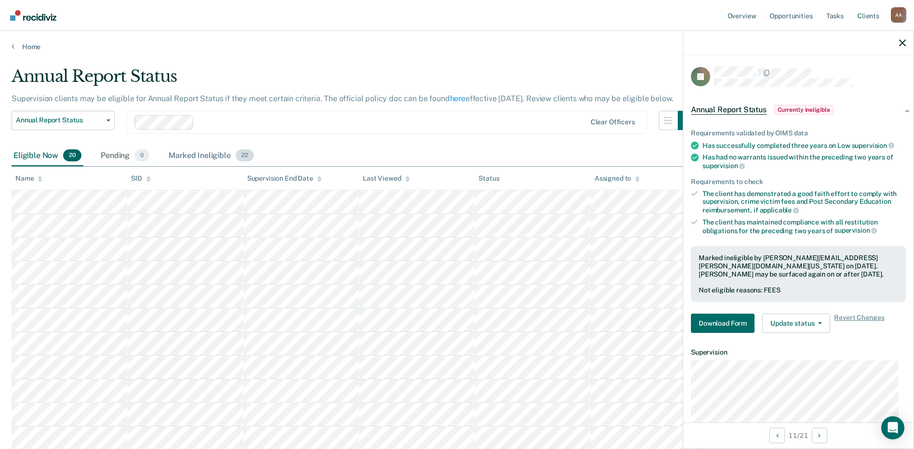
click at [226, 152] on div "Marked Ineligible 22" at bounding box center [211, 156] width 89 height 21
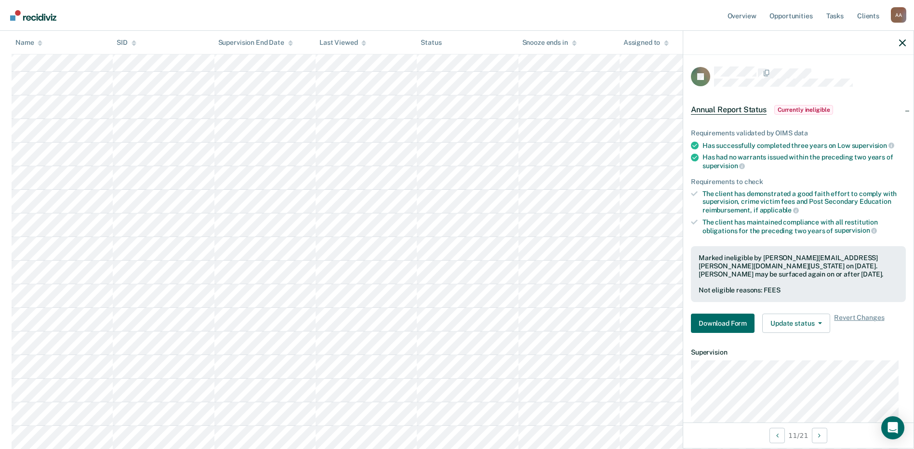
scroll to position [89, 0]
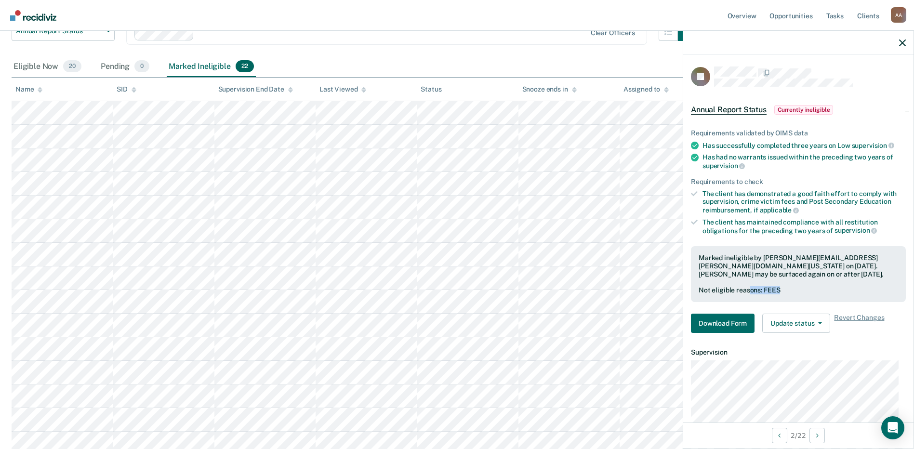
drag, startPoint x: 753, startPoint y: 287, endPoint x: 797, endPoint y: 287, distance: 44.3
click at [797, 287] on div "Not eligible reasons: FEES" at bounding box center [799, 290] width 200 height 8
drag, startPoint x: 797, startPoint y: 287, endPoint x: 786, endPoint y: 288, distance: 11.6
click at [786, 288] on div "Not eligible reasons: FEES" at bounding box center [799, 290] width 200 height 8
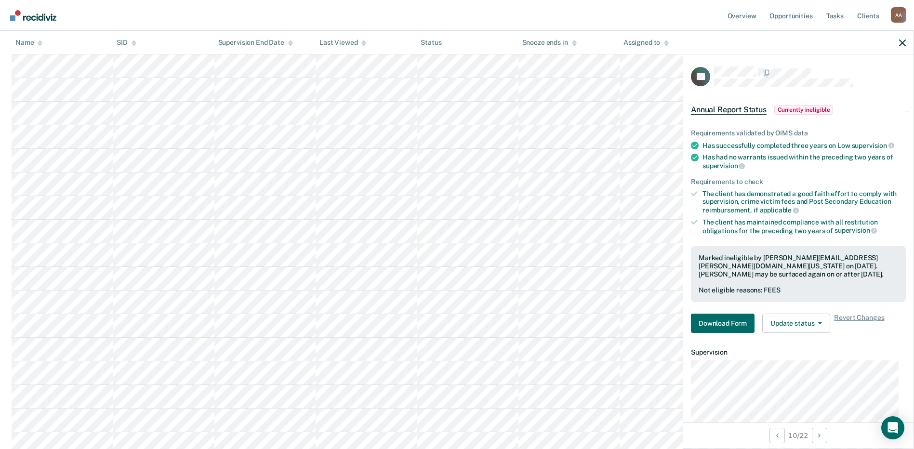
scroll to position [330, 0]
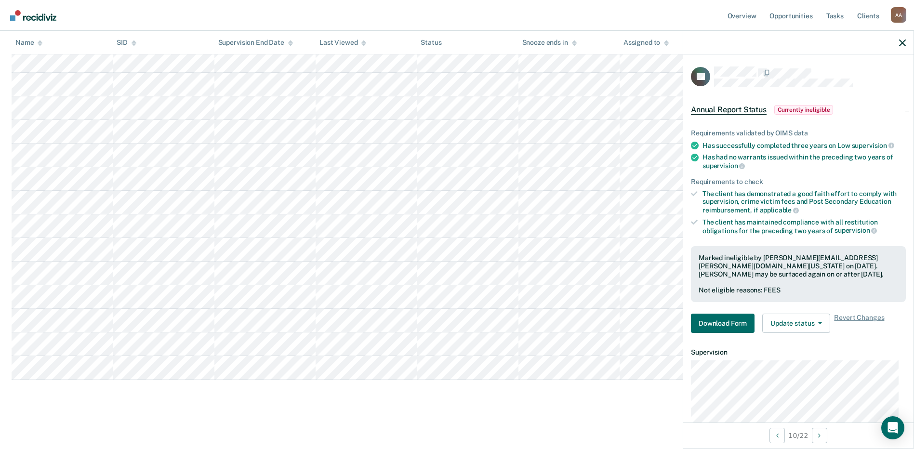
click at [478, 414] on main "Annual Report Status Supervision clients may be eligible for Annual Report Stat…" at bounding box center [457, 83] width 914 height 725
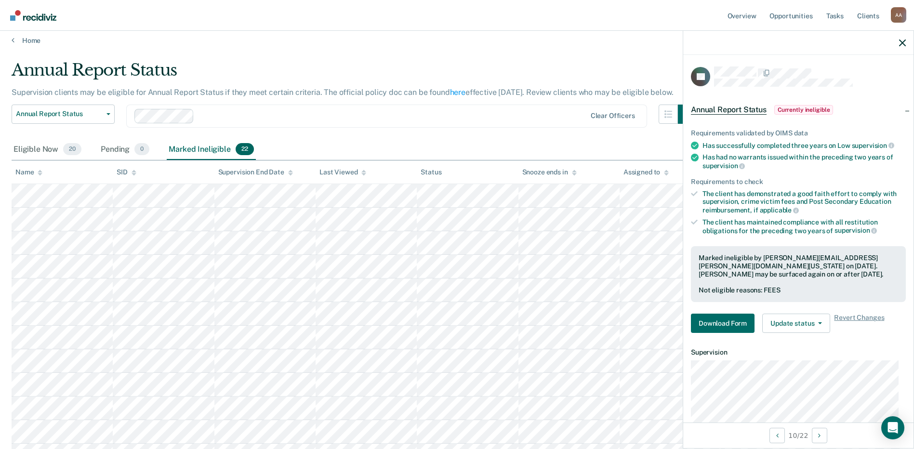
scroll to position [0, 0]
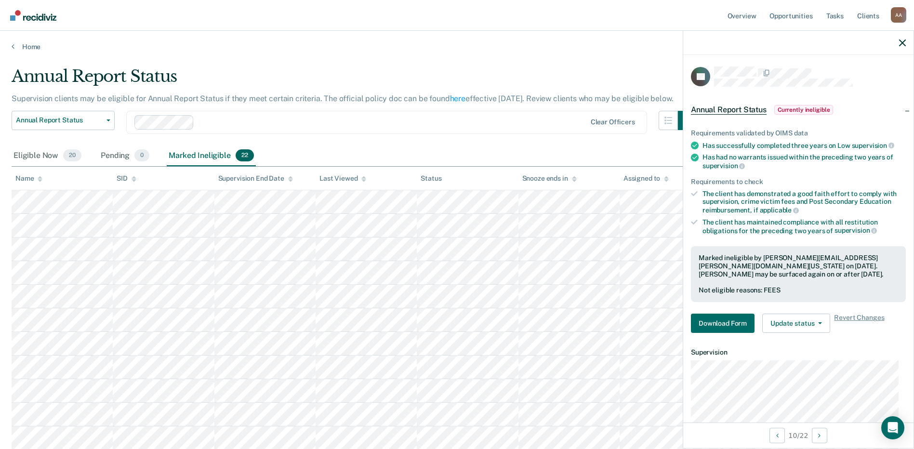
click at [478, 144] on div "Annual Report Status Early Release from Supervision Annual Report Status Clear …" at bounding box center [355, 128] width 686 height 35
click at [442, 147] on div "Eligible Now 20 Pending 0 Marked Ineligible 22" at bounding box center [457, 157] width 891 height 22
click at [443, 150] on div "Eligible Now 20 Pending 0 Marked Ineligible 22" at bounding box center [457, 157] width 891 height 22
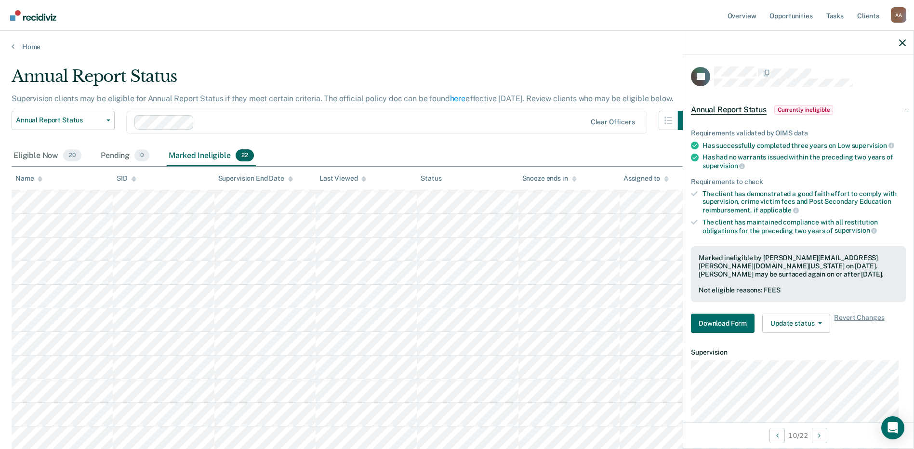
click at [443, 150] on div "Eligible Now 20 Pending 0 Marked Ineligible 22" at bounding box center [457, 157] width 891 height 22
click at [420, 156] on div "Eligible Now 20 Pending 0 Marked Ineligible 22" at bounding box center [457, 157] width 891 height 22
click at [386, 153] on div "Eligible Now 20 Pending 0 Marked Ineligible 22" at bounding box center [457, 157] width 891 height 22
click at [904, 42] on icon "button" at bounding box center [902, 43] width 7 height 7
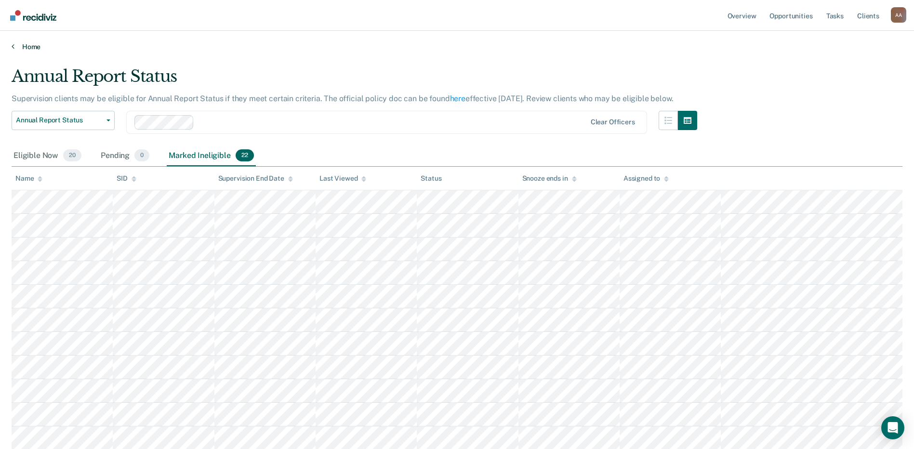
click at [394, 45] on link "Home" at bounding box center [457, 46] width 891 height 9
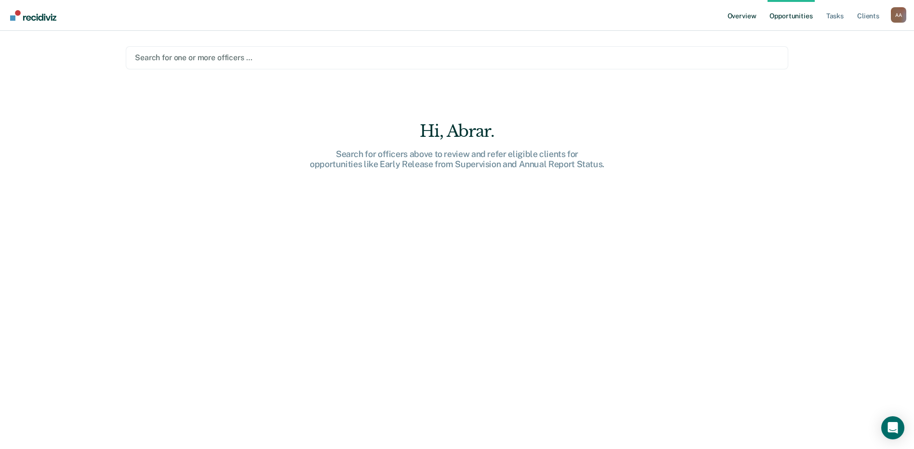
click at [746, 18] on link "Overview" at bounding box center [742, 15] width 33 height 31
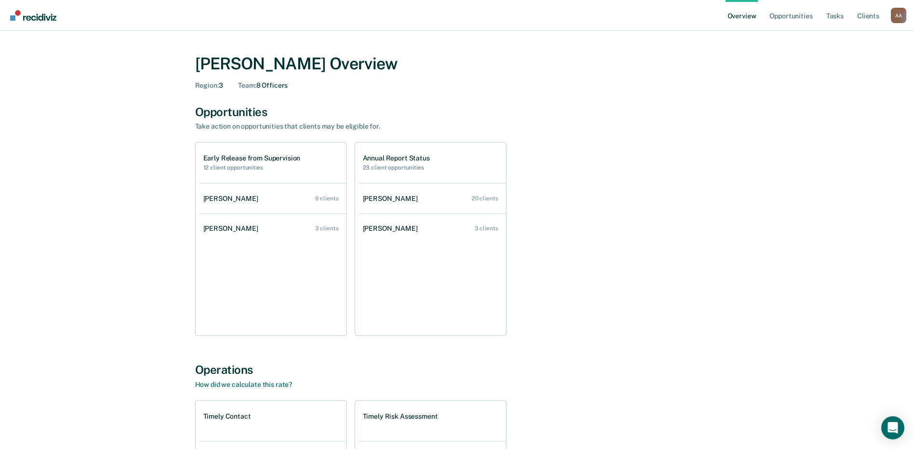
click at [472, 264] on ul "Alfred Kelly 20 clients Cora Grice 3 clients" at bounding box center [432, 259] width 147 height 152
click at [572, 207] on div "Early Release from Supervision 12 client opportunities Alfred Kelly 9 clients C…" at bounding box center [457, 239] width 524 height 194
click at [876, 14] on link "Client s" at bounding box center [868, 15] width 26 height 31
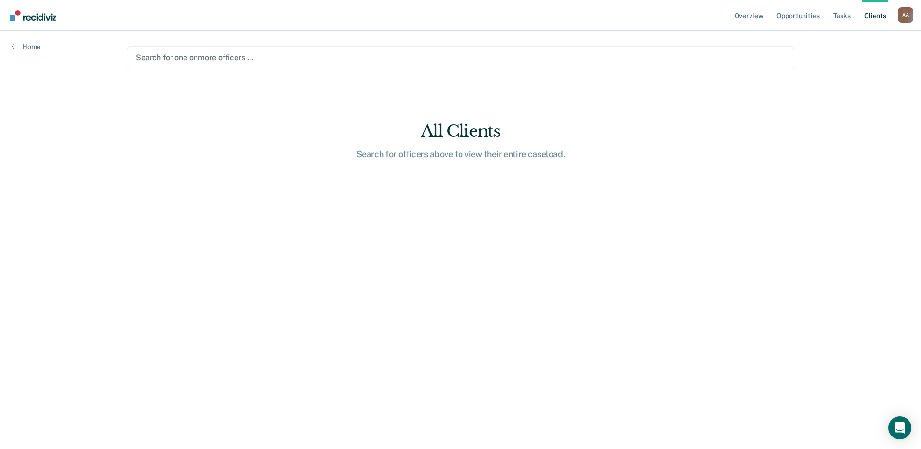
click at [900, 15] on div "A A" at bounding box center [905, 14] width 15 height 15
click at [842, 69] on div "Overview Opportunities Tasks Client s Abrar Ahmed A A Profile How it works Log …" at bounding box center [460, 224] width 921 height 449
click at [842, 68] on div "Overview Opportunities Tasks Client s Abrar Ahmed A A Profile How it works Log …" at bounding box center [460, 224] width 921 height 449
drag, startPoint x: 842, startPoint y: 68, endPoint x: 907, endPoint y: 18, distance: 81.5
click at [907, 21] on div "A A" at bounding box center [905, 14] width 15 height 15
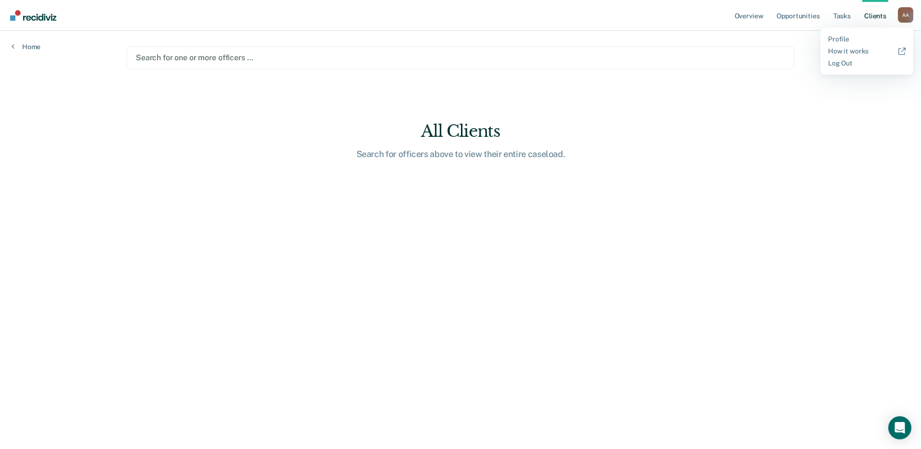
click at [906, 14] on div "A A" at bounding box center [905, 14] width 15 height 15
click at [906, 15] on div "A A" at bounding box center [905, 14] width 15 height 15
click at [835, 63] on link "Log Out" at bounding box center [867, 63] width 78 height 8
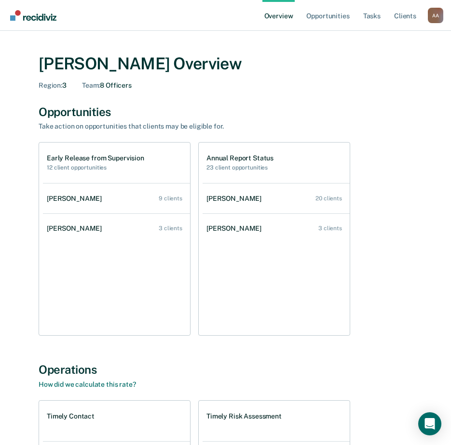
click at [357, 358] on div "[PERSON_NAME] Overview Region : 3 Team : 8 Officers Opportunities Take action o…" at bounding box center [225, 327] width 427 height 571
click at [407, 130] on div "Opportunities Take action on opportunities that clients may be eligible for." at bounding box center [226, 118] width 374 height 26
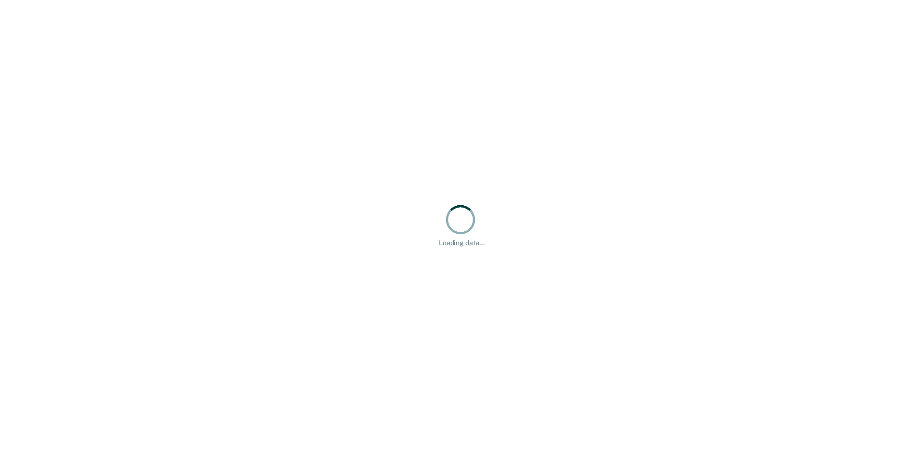
click at [147, 292] on div "Loading data..." at bounding box center [460, 224] width 921 height 449
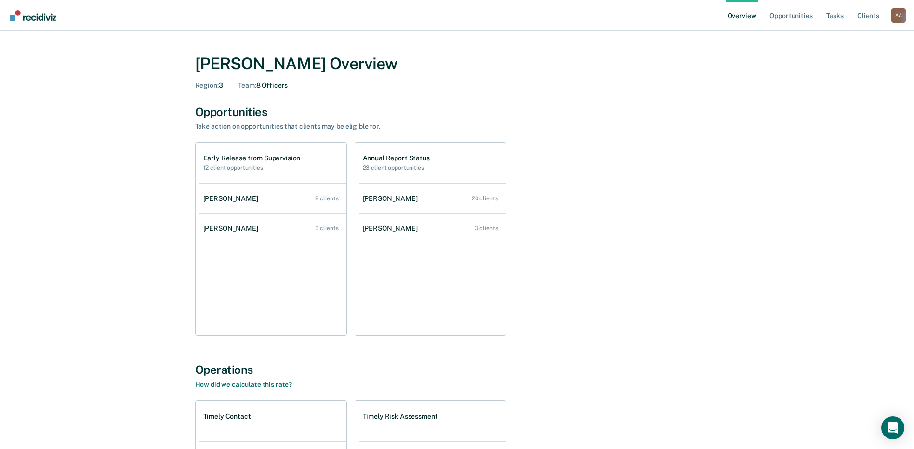
click at [687, 215] on div "Early Release from Supervision 12 client opportunities [PERSON_NAME] 9 clients …" at bounding box center [457, 239] width 524 height 194
click at [720, 213] on div "[PERSON_NAME] Overview Region : 3 Team : 8 Officers Opportunities Take action o…" at bounding box center [457, 327] width 578 height 571
click at [790, 16] on link "Opportunities" at bounding box center [791, 15] width 47 height 31
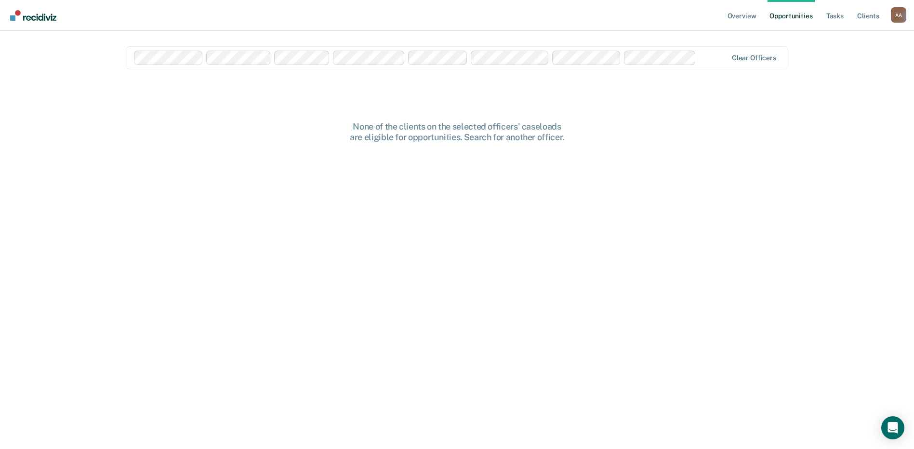
click at [748, 245] on div "None of the clients on the selected officers' caseloads are eligible for opport…" at bounding box center [457, 291] width 663 height 341
click at [754, 62] on div "Clear officers" at bounding box center [461, 57] width 668 height 23
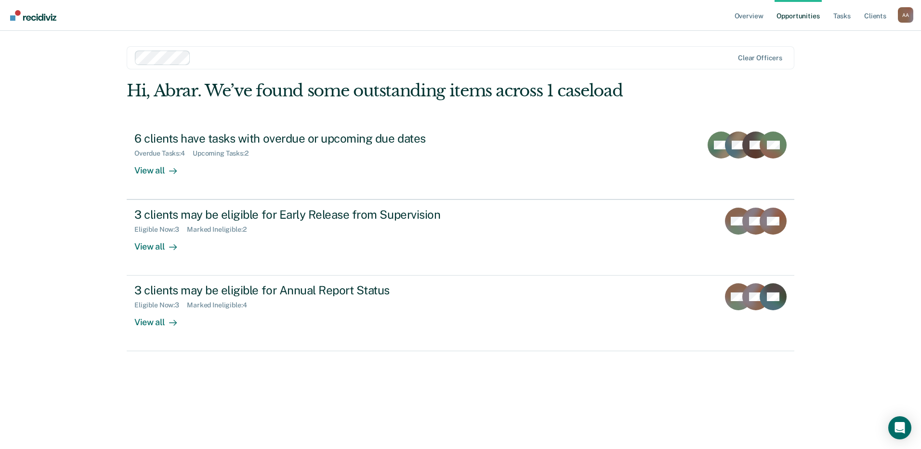
click at [37, 217] on div "Overview Opportunities Tasks Client s [PERSON_NAME] A A Profile How it works Lo…" at bounding box center [460, 224] width 921 height 449
click at [60, 238] on div "Overview Opportunities Tasks Client s [PERSON_NAME] A A Profile How it works Lo…" at bounding box center [460, 224] width 921 height 449
click at [844, 14] on link "Tasks" at bounding box center [842, 15] width 21 height 31
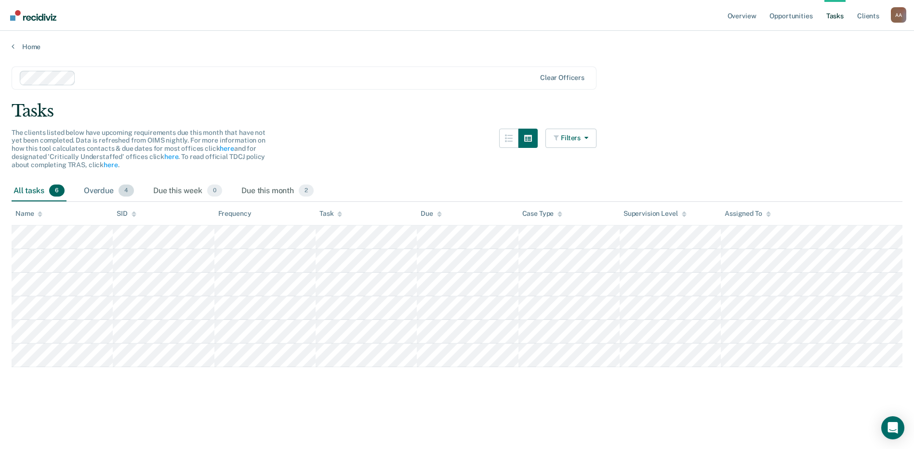
click at [108, 192] on div "Overdue 4" at bounding box center [109, 191] width 54 height 21
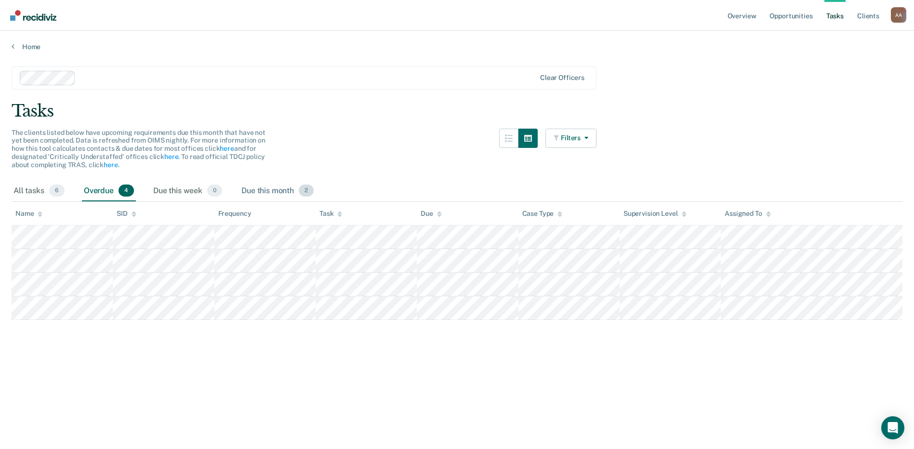
click at [281, 187] on div "Due this month 2" at bounding box center [278, 191] width 76 height 21
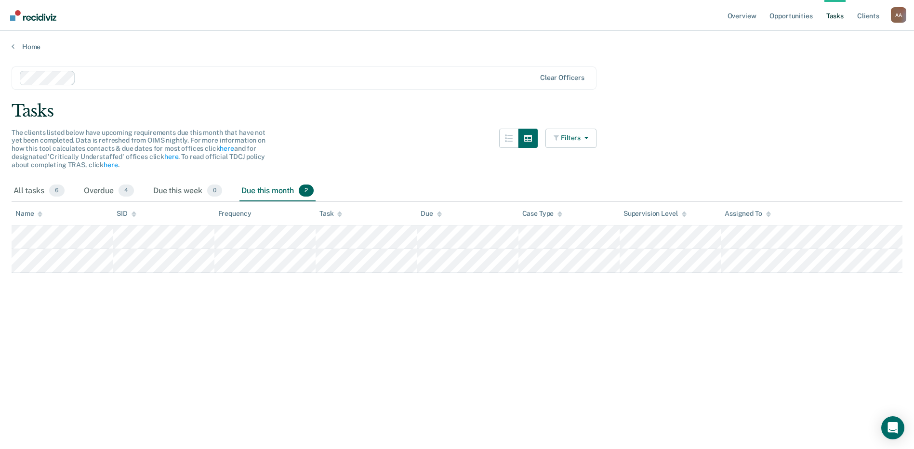
click at [415, 135] on div "The clients listed below have upcoming requirements due this month that have no…" at bounding box center [304, 155] width 585 height 52
click at [30, 187] on div "All tasks 6" at bounding box center [39, 191] width 55 height 21
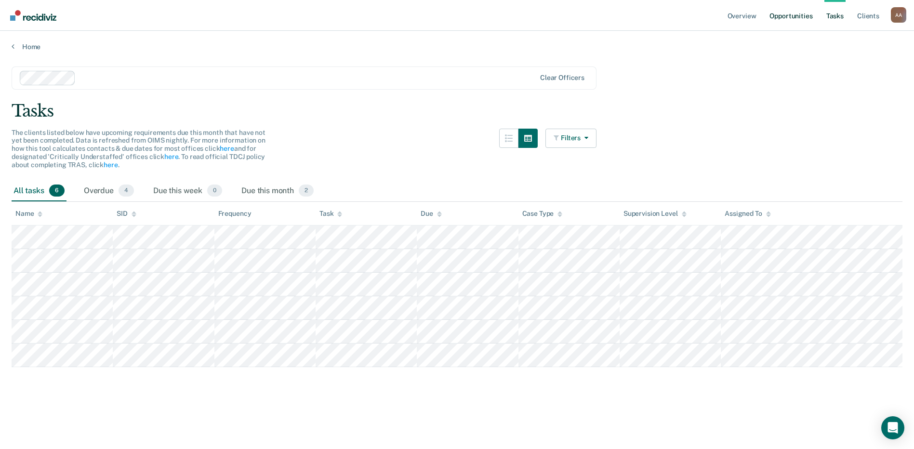
click at [784, 14] on link "Opportunities" at bounding box center [791, 15] width 47 height 31
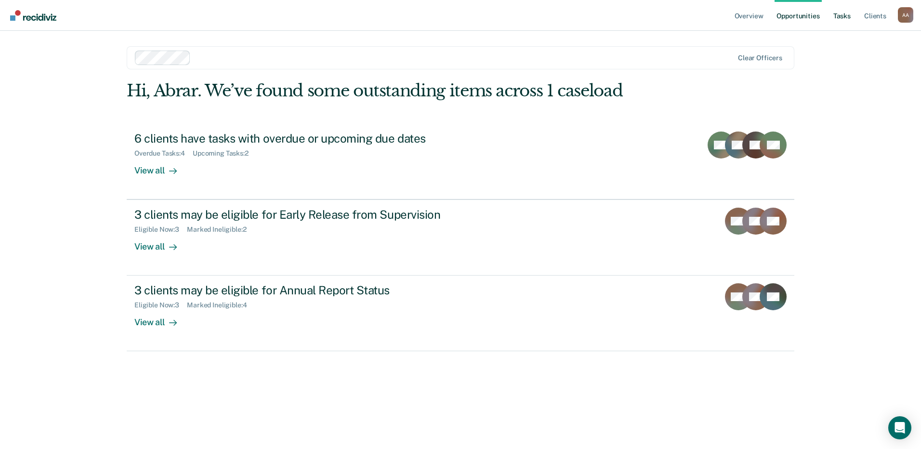
click at [844, 16] on link "Tasks" at bounding box center [842, 15] width 21 height 31
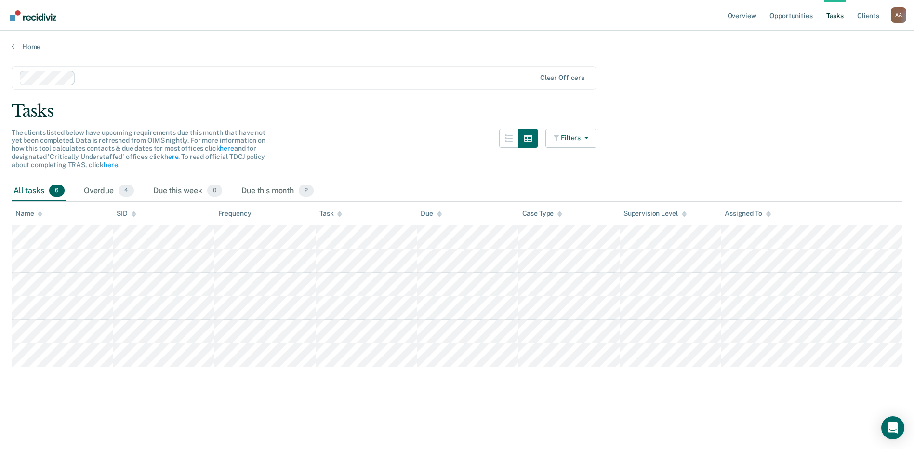
click at [803, 96] on main "Clear officers Tasks The clients listed below have upcoming requirements due th…" at bounding box center [457, 248] width 914 height 395
click at [720, 107] on div "Tasks" at bounding box center [457, 111] width 891 height 20
click at [403, 143] on div "The clients listed below have upcoming requirements due this month that have no…" at bounding box center [304, 155] width 585 height 52
click at [802, 15] on link "Opportunities" at bounding box center [791, 15] width 47 height 31
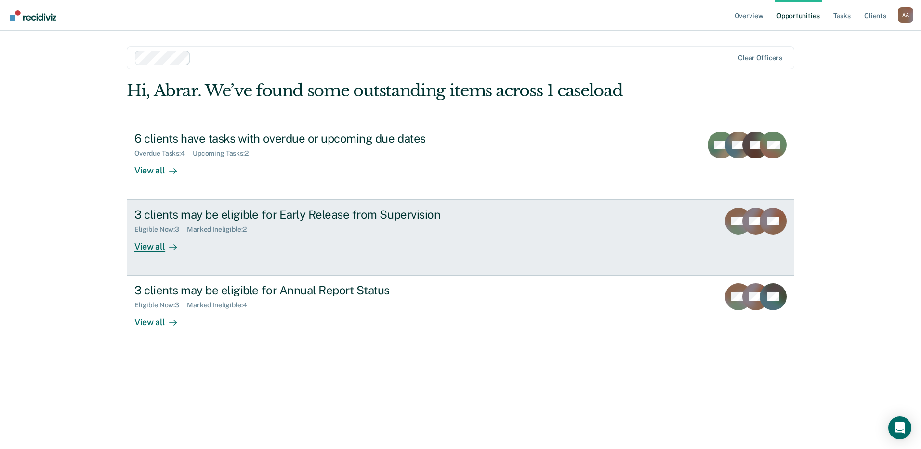
click at [153, 252] on div "View all" at bounding box center [161, 243] width 54 height 19
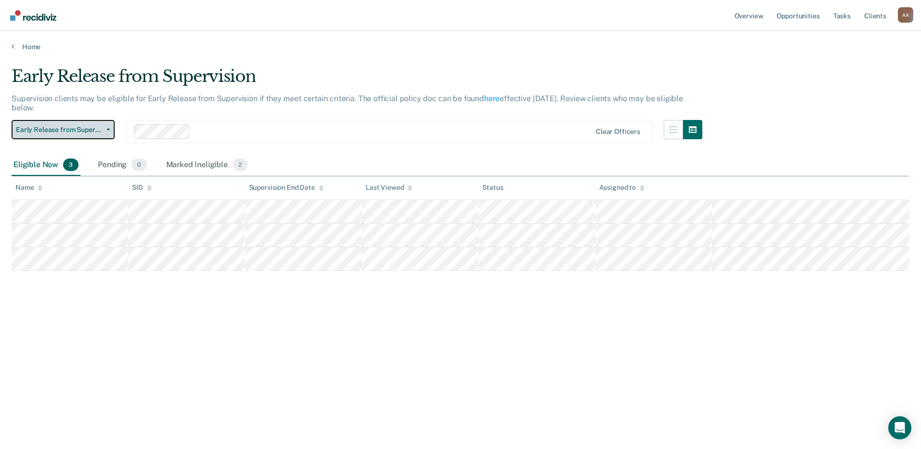
click at [82, 120] on button "Early Release from Supervision" at bounding box center [63, 129] width 103 height 19
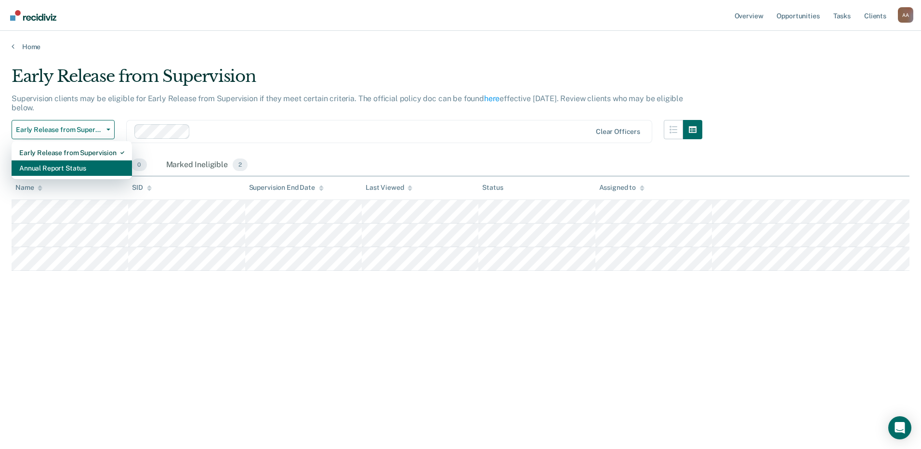
click at [83, 165] on div "Annual Report Status" at bounding box center [71, 167] width 105 height 15
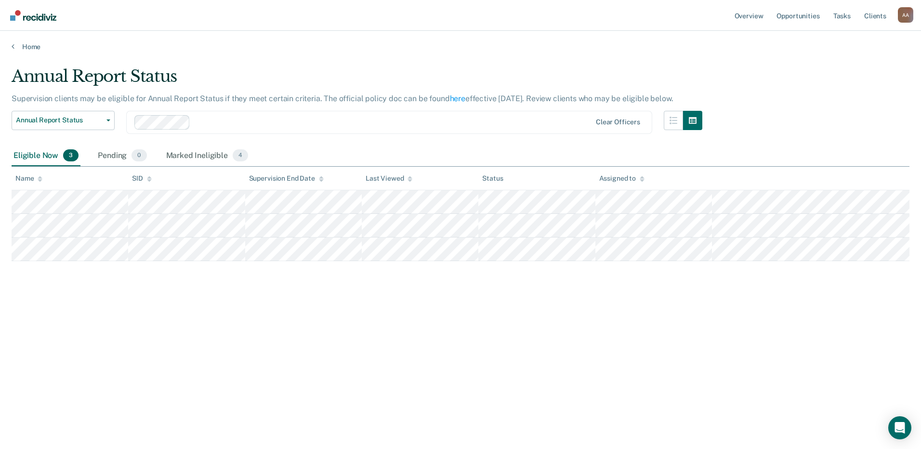
click at [163, 343] on div "Annual Report Status Supervision clients may be eligible for Annual Report Stat…" at bounding box center [461, 222] width 898 height 310
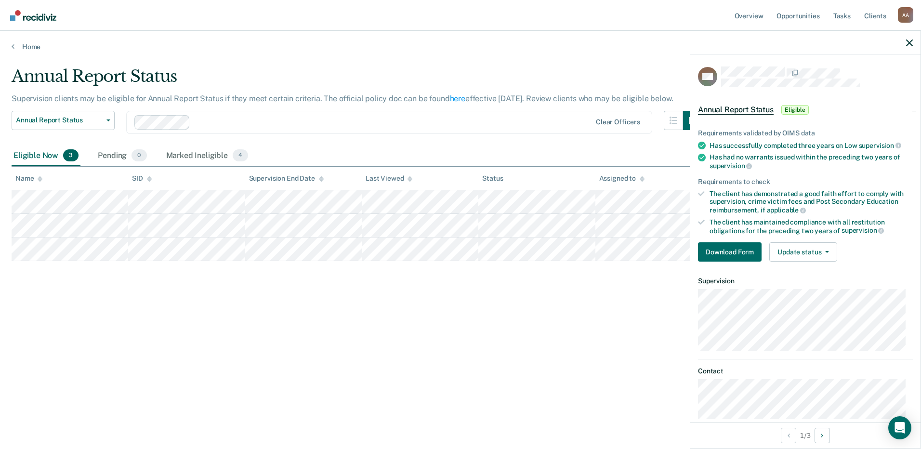
drag, startPoint x: 554, startPoint y: 333, endPoint x: 476, endPoint y: 313, distance: 80.5
click at [551, 331] on div "Annual Report Status Supervision clients may be eligible for Annual Report Stat…" at bounding box center [461, 222] width 898 height 310
click at [341, 333] on div "Annual Report Status Supervision clients may be eligible for Annual Report Stat…" at bounding box center [461, 222] width 898 height 310
click at [264, 360] on div "Annual Report Status Supervision clients may be eligible for Annual Report Stat…" at bounding box center [461, 222] width 898 height 310
click at [553, 312] on div "Annual Report Status Supervision clients may be eligible for Annual Report Stat…" at bounding box center [461, 222] width 898 height 310
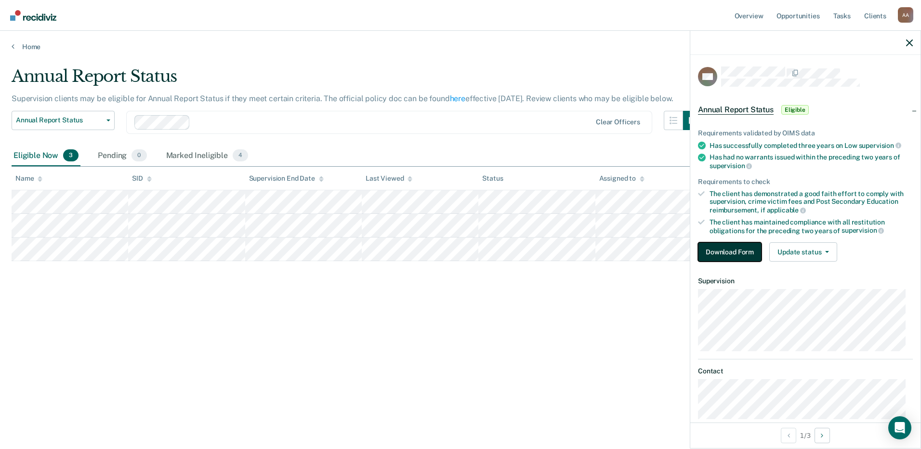
click at [723, 259] on button "Download Form" at bounding box center [730, 251] width 64 height 19
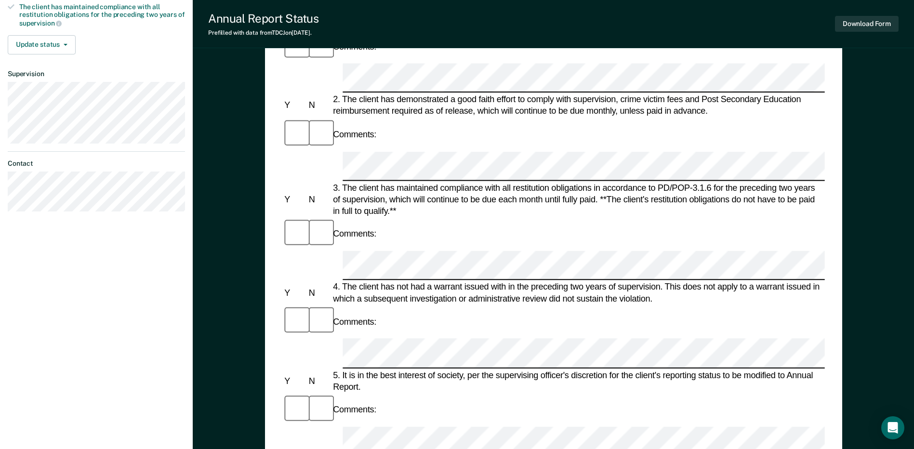
scroll to position [241, 0]
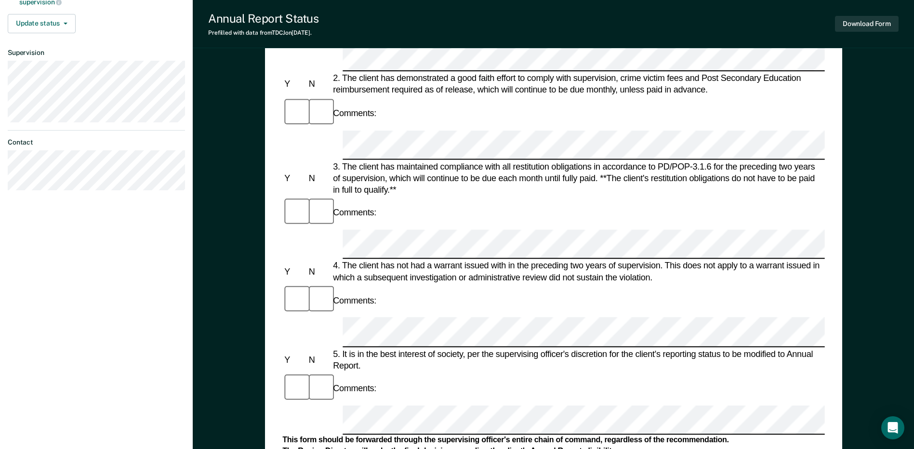
drag, startPoint x: 692, startPoint y: 250, endPoint x: 610, endPoint y: 249, distance: 81.5
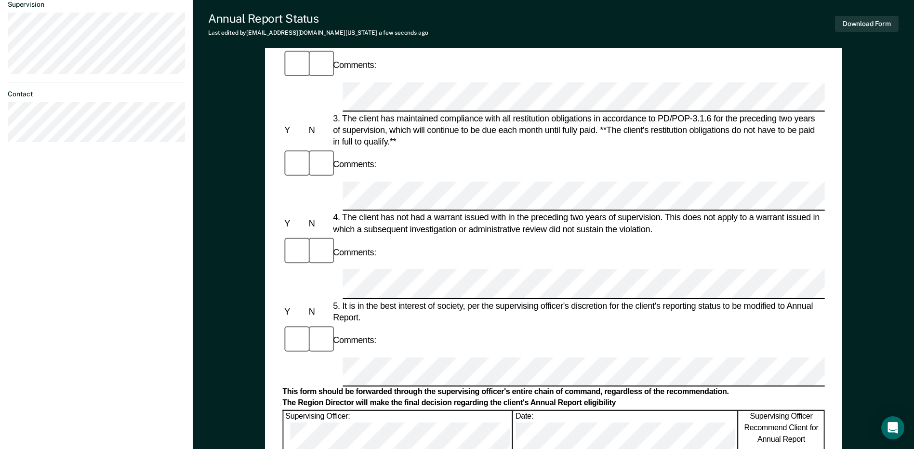
scroll to position [0, 0]
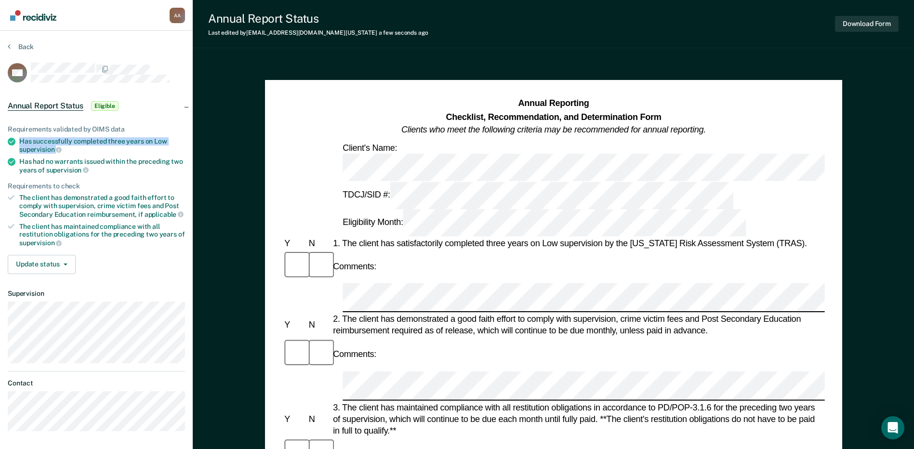
drag, startPoint x: 20, startPoint y: 139, endPoint x: 81, endPoint y: 152, distance: 62.0
click at [81, 152] on div "Has successfully completed three years on Low supervision" at bounding box center [102, 145] width 166 height 16
drag, startPoint x: 81, startPoint y: 152, endPoint x: 48, endPoint y: 153, distance: 33.3
click at [48, 153] on ul "Requirements validated by OIMS data Has successfully completed three years on L…" at bounding box center [96, 186] width 177 height 122
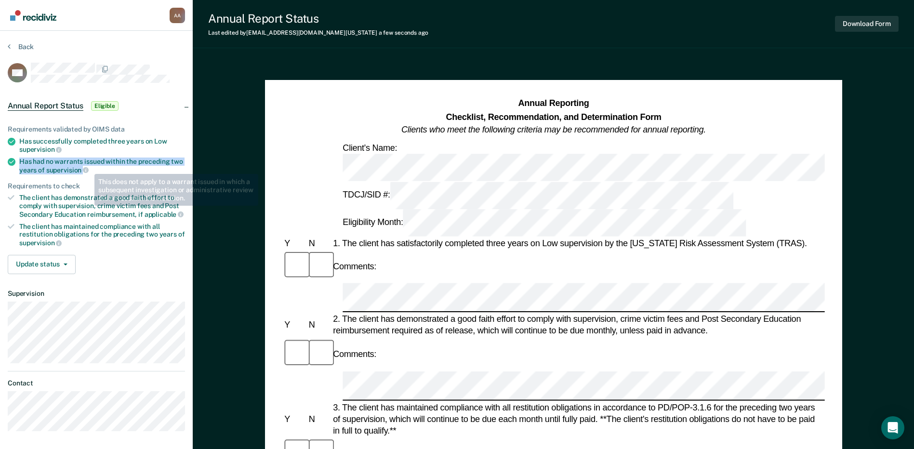
drag, startPoint x: 21, startPoint y: 159, endPoint x: 95, endPoint y: 167, distance: 75.1
click at [95, 167] on div "Has had no warrants issued within the preceding two years of supervision" at bounding box center [102, 166] width 166 height 16
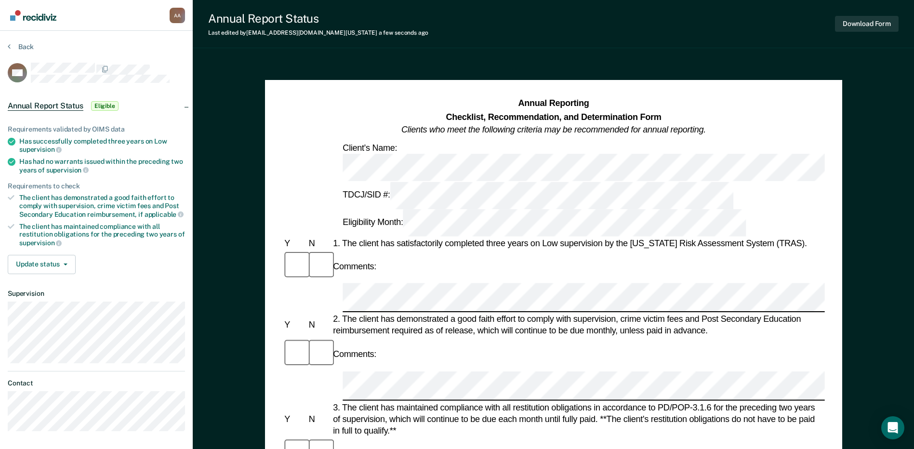
drag, startPoint x: 95, startPoint y: 167, endPoint x: 107, endPoint y: 177, distance: 16.0
click at [107, 177] on ul "Requirements validated by OIMS data Has successfully completed three years on L…" at bounding box center [96, 186] width 177 height 122
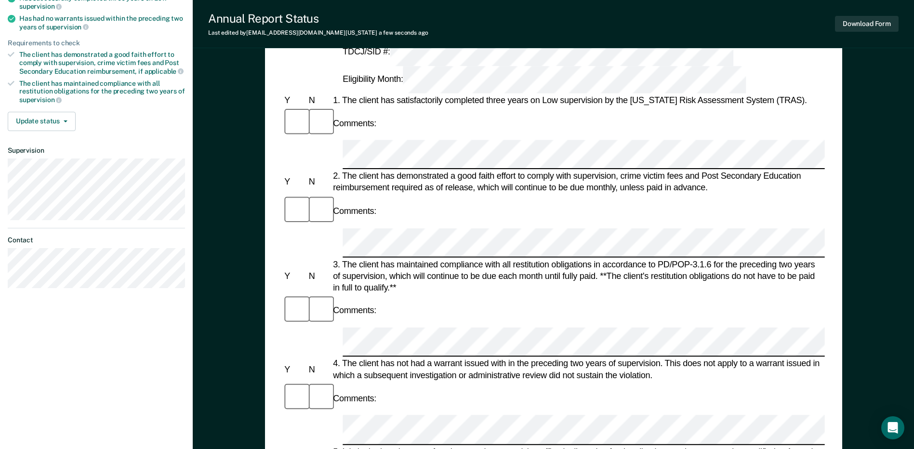
scroll to position [145, 0]
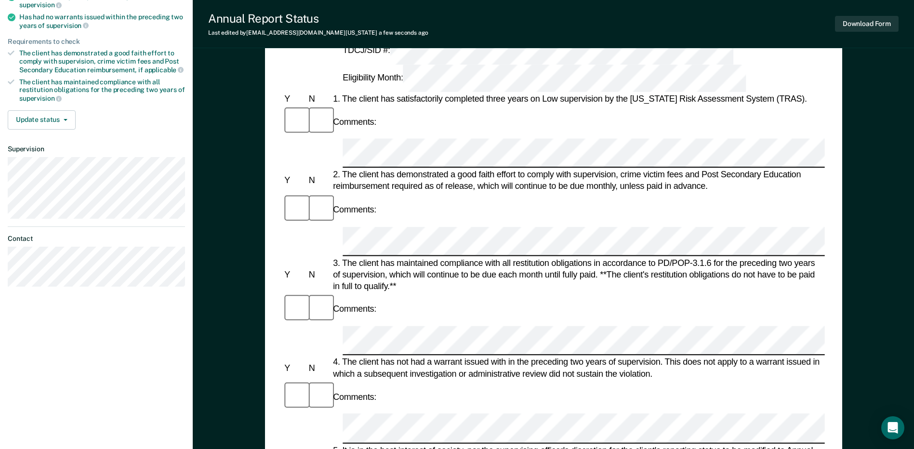
click at [600, 381] on div "Comments:" at bounding box center [553, 397] width 542 height 32
drag, startPoint x: 564, startPoint y: 274, endPoint x: 556, endPoint y: 273, distance: 8.2
click at [564, 444] on div "5. It is in the best interest of society, per the supervising officer's discret…" at bounding box center [578, 455] width 494 height 23
drag, startPoint x: 341, startPoint y: 267, endPoint x: 359, endPoint y: 275, distance: 20.1
click at [359, 444] on div "5. It is in the best interest of society, per the supervising officer's discret…" at bounding box center [578, 455] width 494 height 23
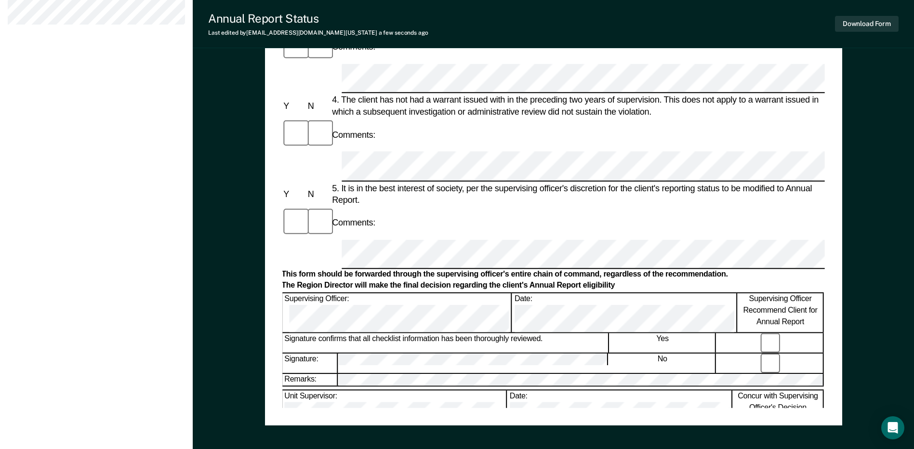
scroll to position [434, 0]
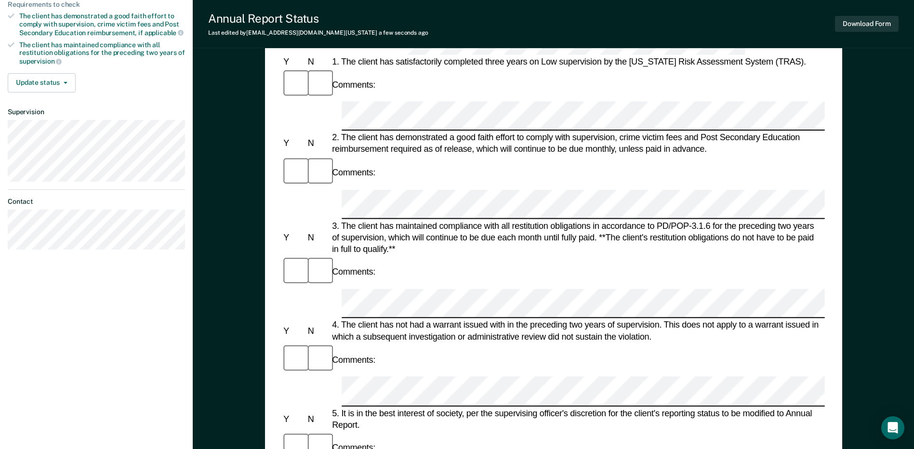
scroll to position [0, 0]
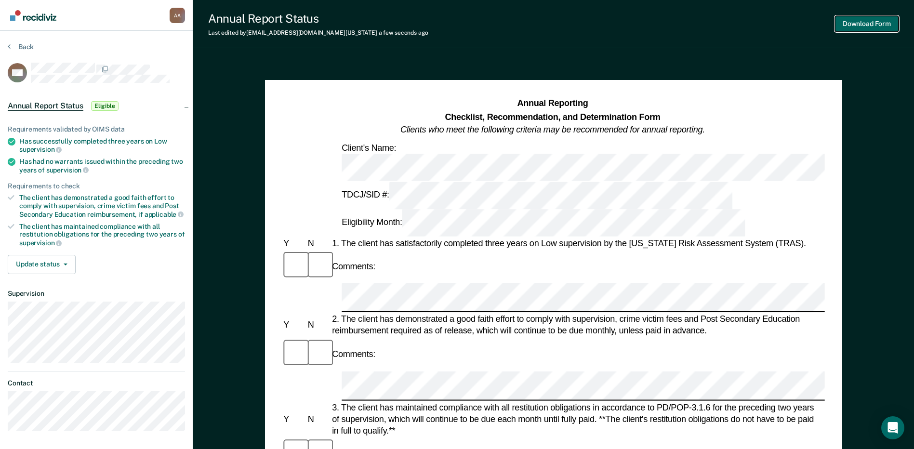
click at [857, 25] on button "Download Form" at bounding box center [867, 24] width 64 height 16
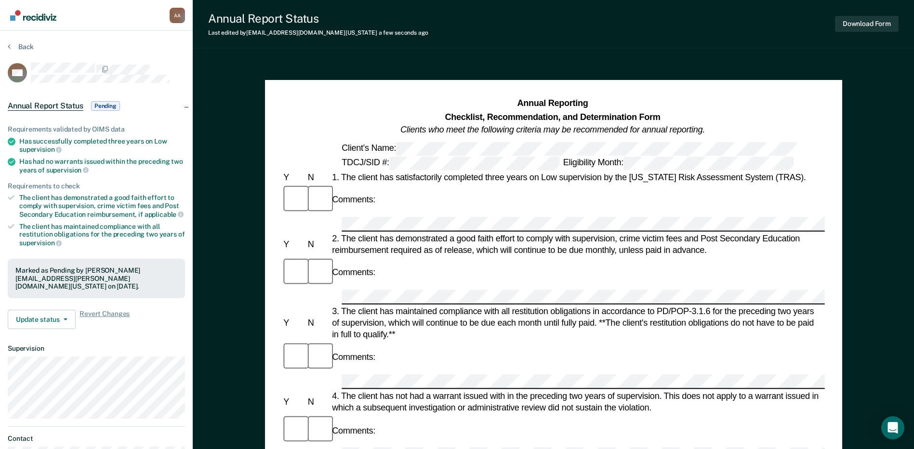
drag, startPoint x: 169, startPoint y: 95, endPoint x: 187, endPoint y: 35, distance: 63.3
click at [187, 35] on section "Back GW Annual Report Status Pending Requirements validated by OIMS data Has su…" at bounding box center [96, 268] width 193 height 475
drag, startPoint x: 187, startPoint y: 35, endPoint x: 101, endPoint y: 38, distance: 86.3
click at [101, 38] on section "Back GW Annual Report Status Pending Requirements validated by OIMS data Has su…" at bounding box center [96, 268] width 193 height 475
